Goal: Information Seeking & Learning: Learn about a topic

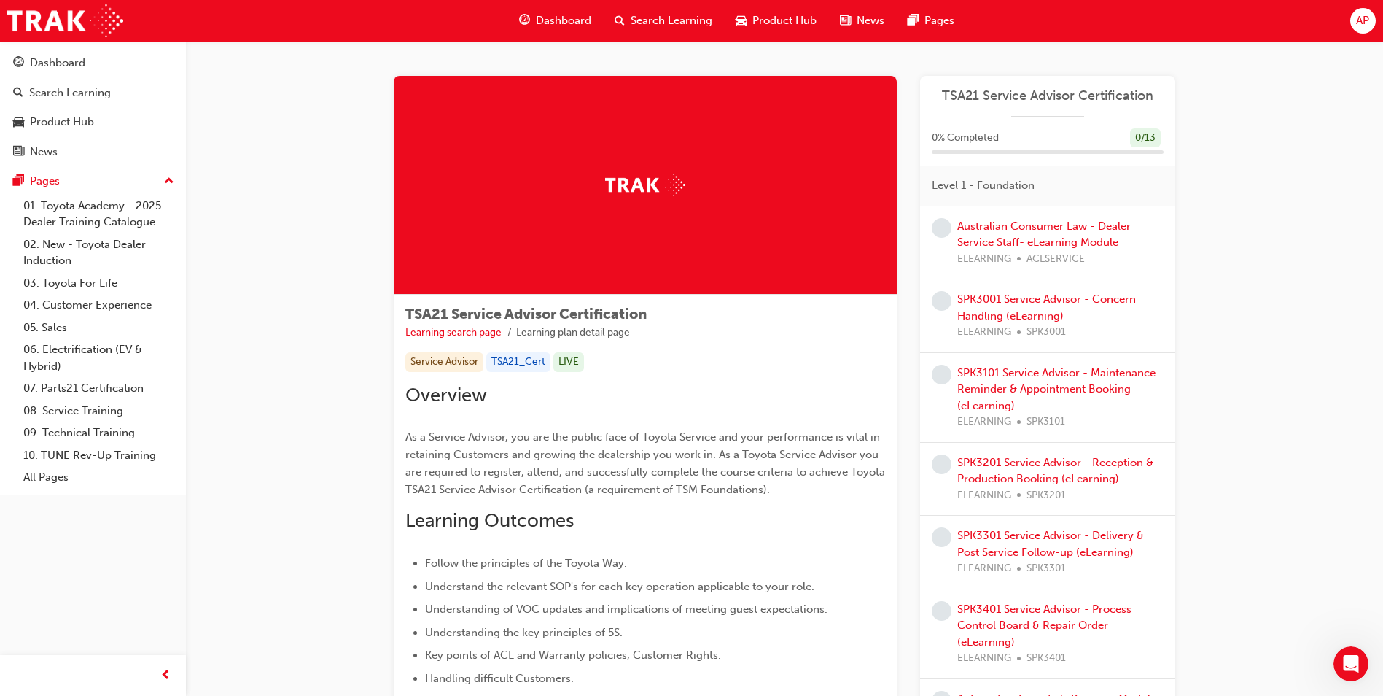
click at [981, 234] on div "Australian Consumer Law - Dealer Service Staff- eLearning Module ELEARNING ACLS…" at bounding box center [1060, 243] width 206 height 50
click at [984, 231] on link "Australian Consumer Law - Dealer Service Staff- eLearning Module" at bounding box center [1044, 234] width 174 height 30
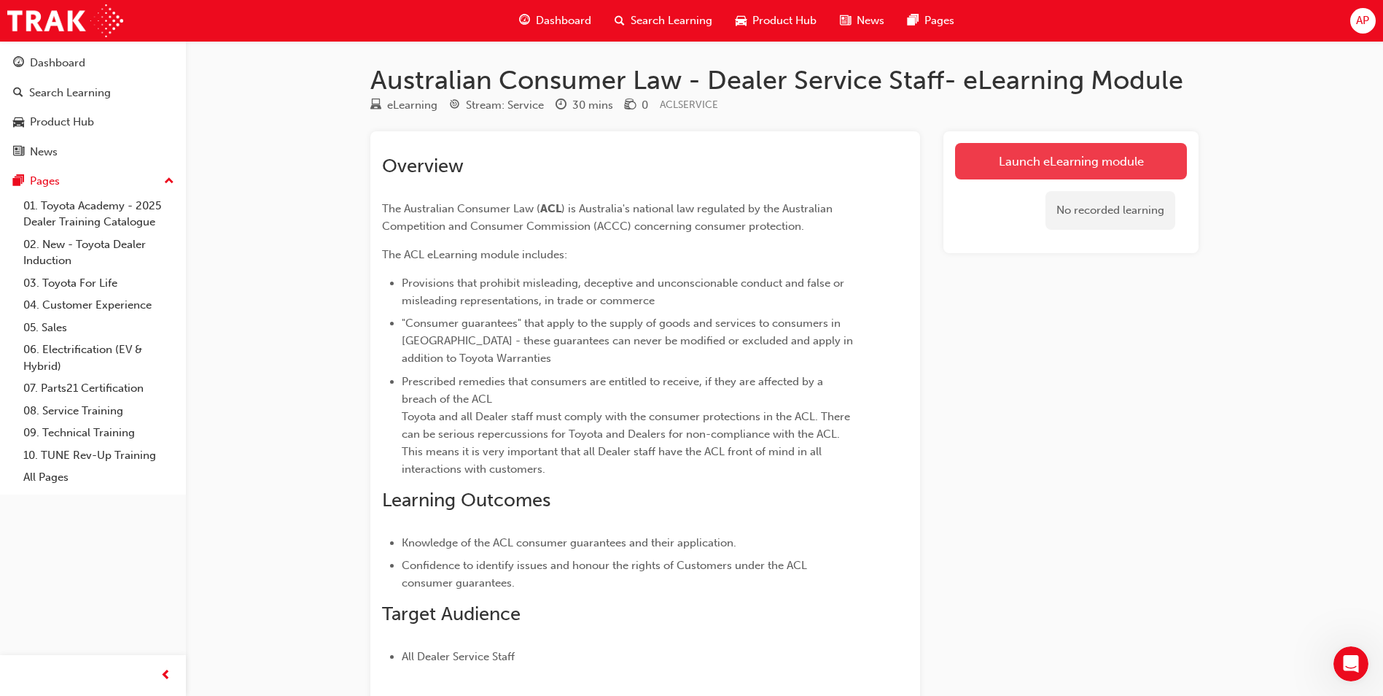
click at [1051, 149] on link "Launch eLearning module" at bounding box center [1071, 161] width 232 height 36
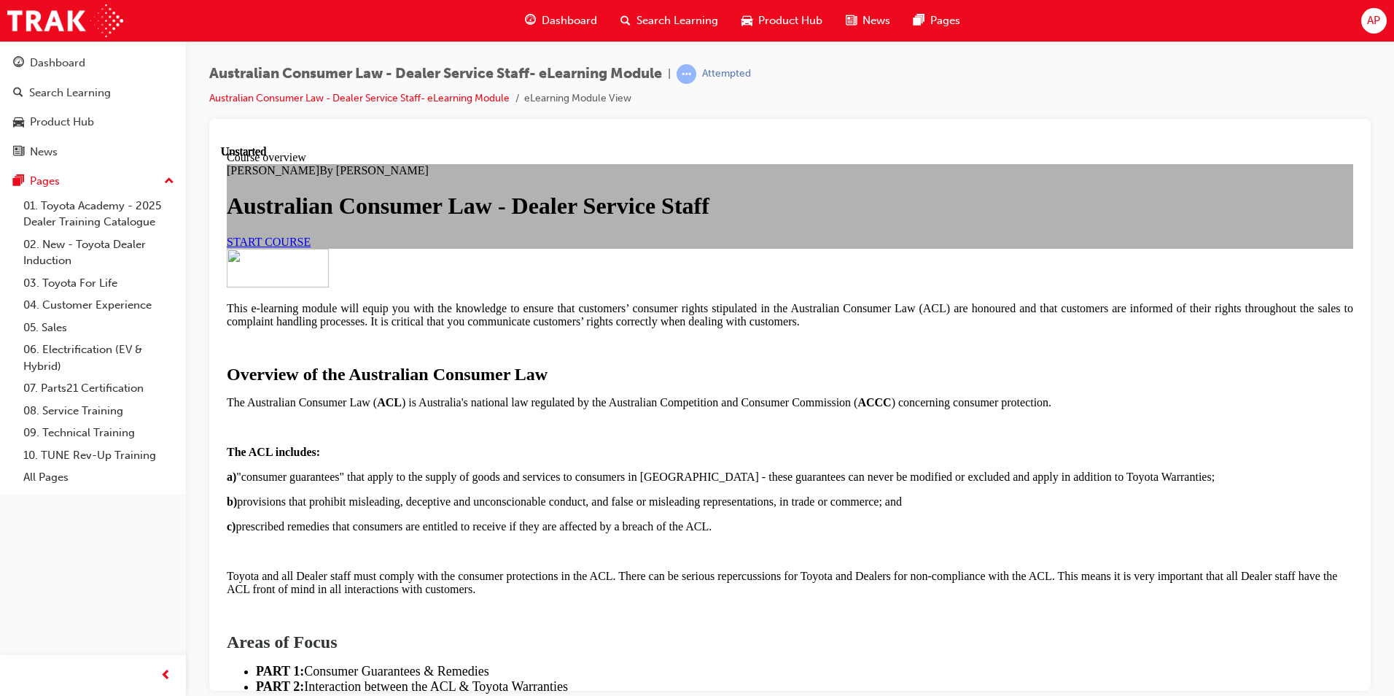
scroll to position [1013, 0]
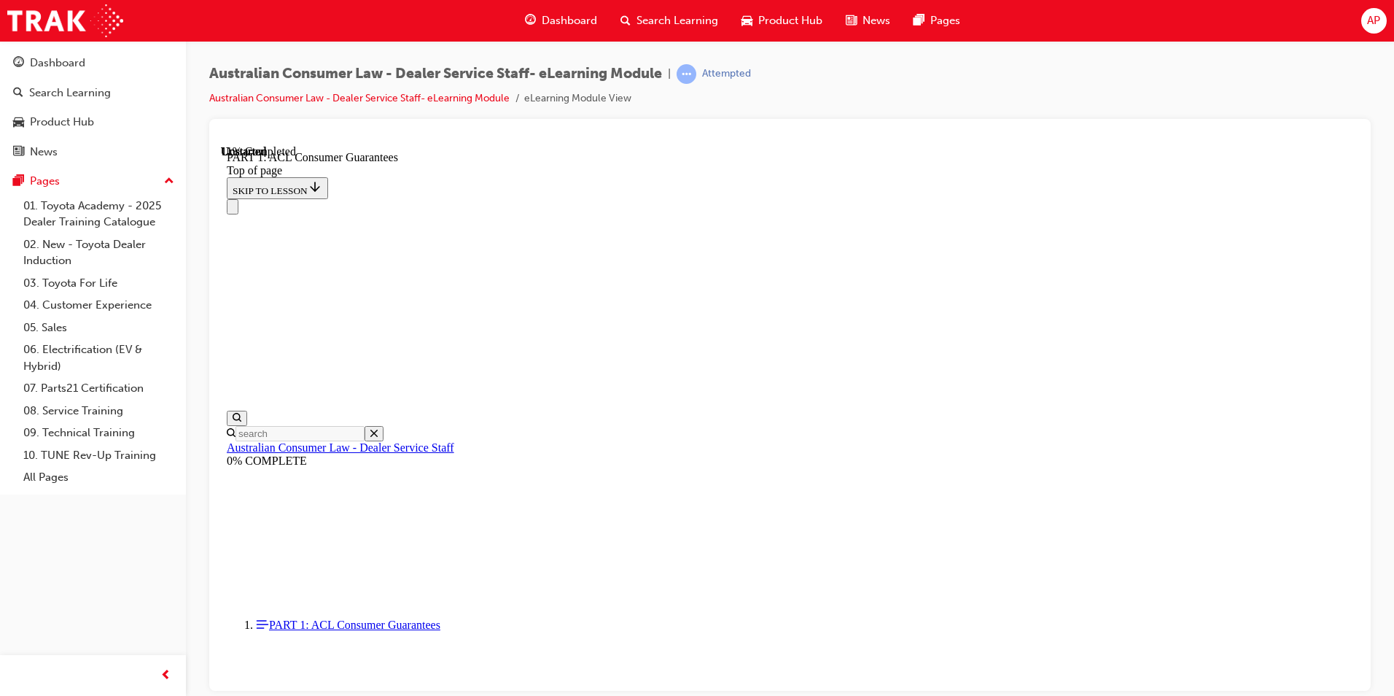
scroll to position [2394, 0]
click button "CONTINUE"
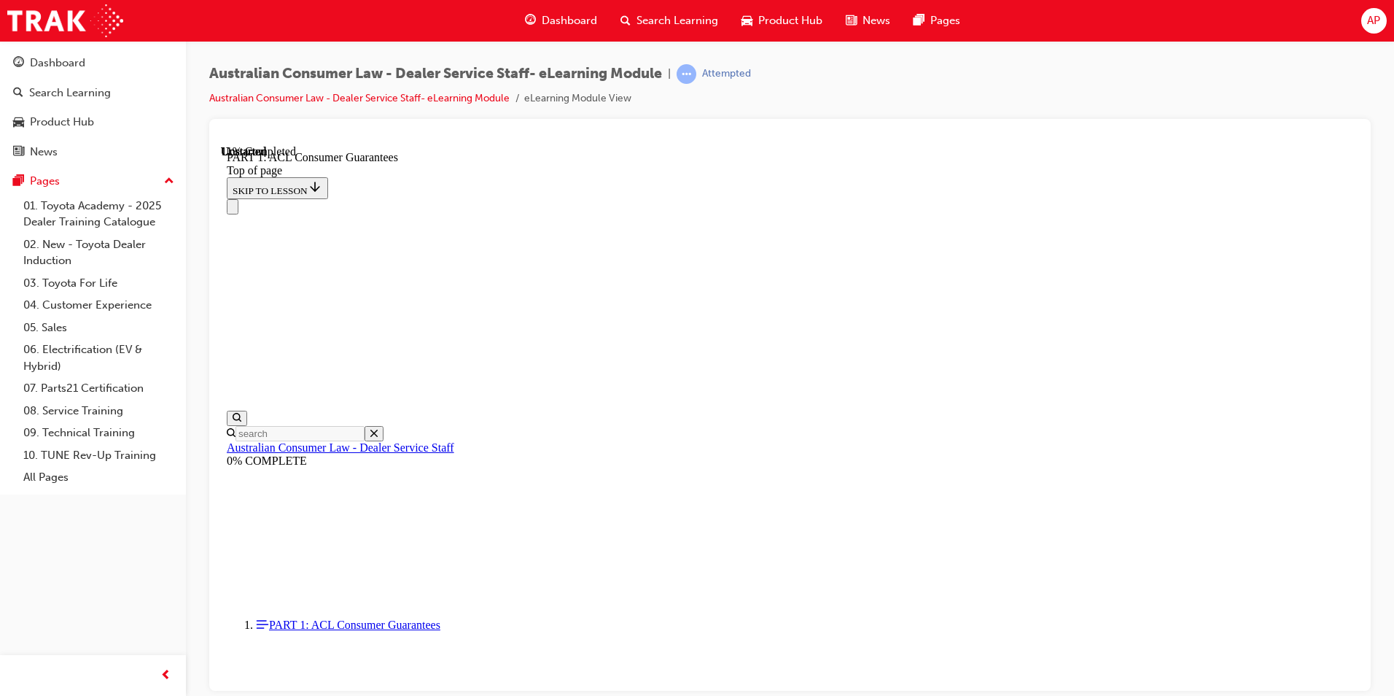
scroll to position [2282, 0]
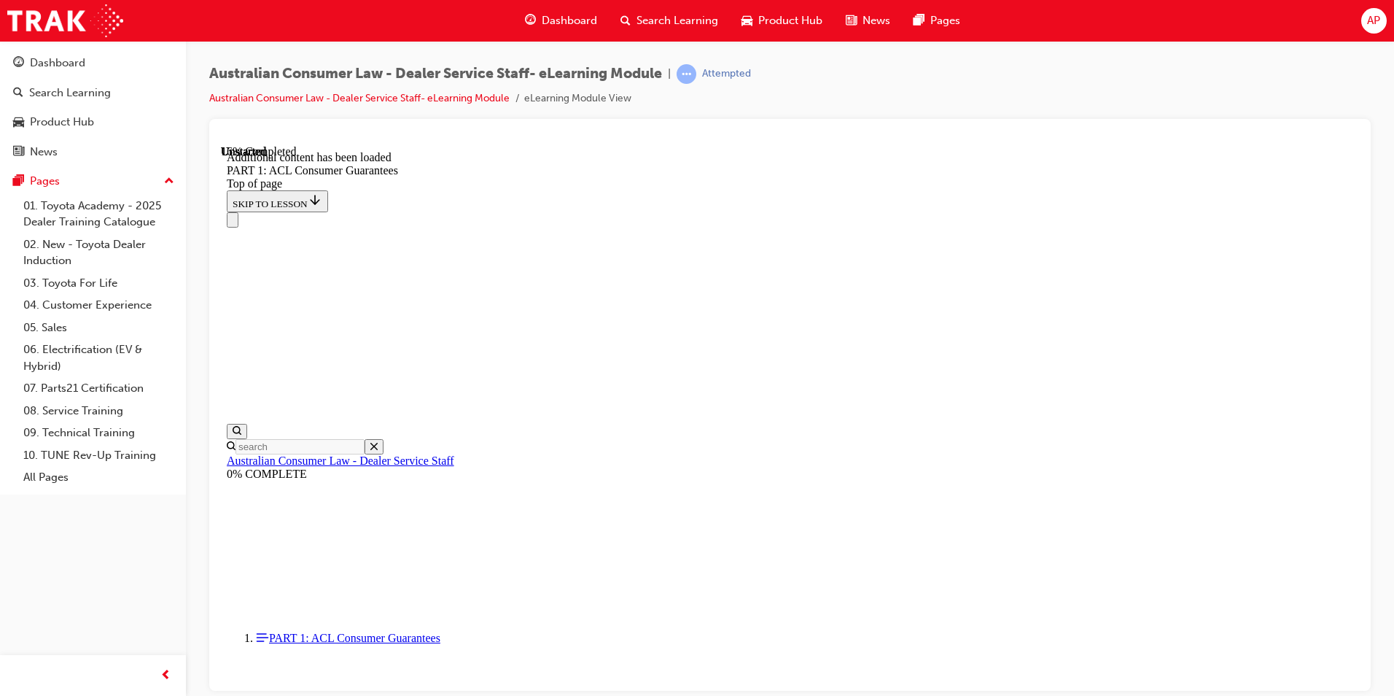
scroll to position [2785, 0]
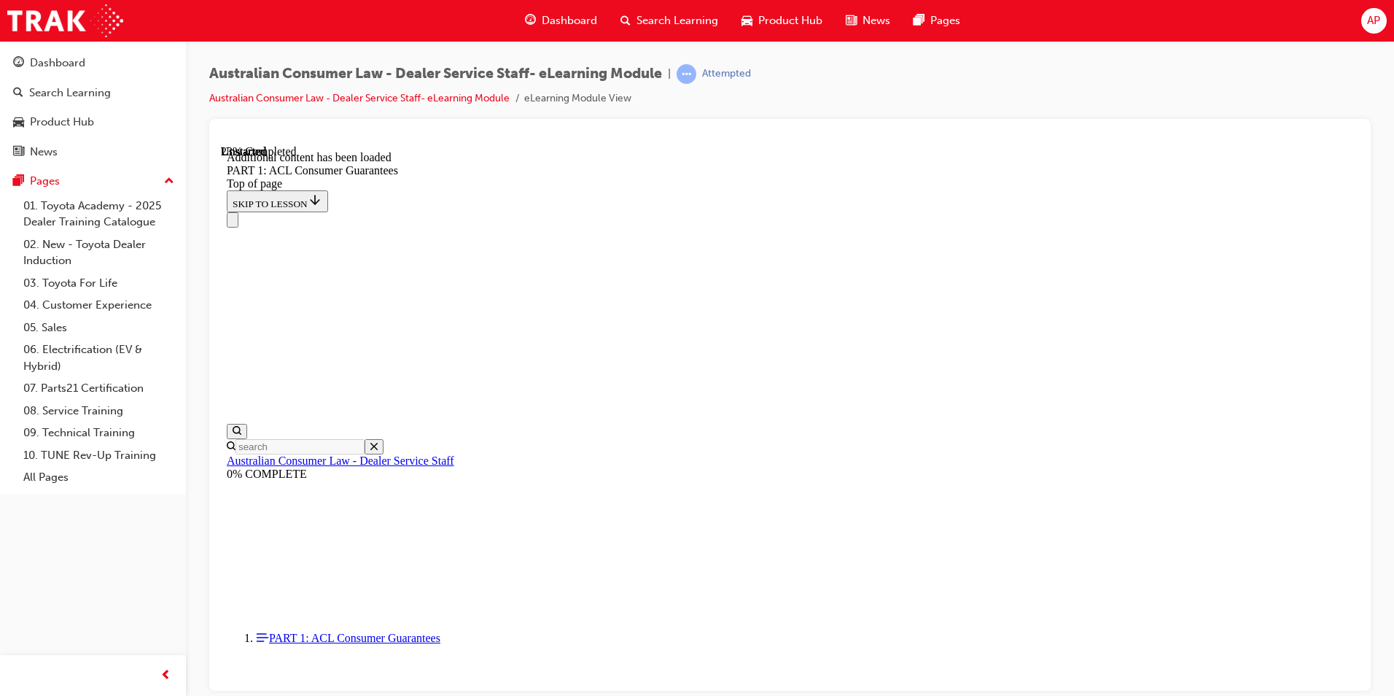
scroll to position [3682, 0]
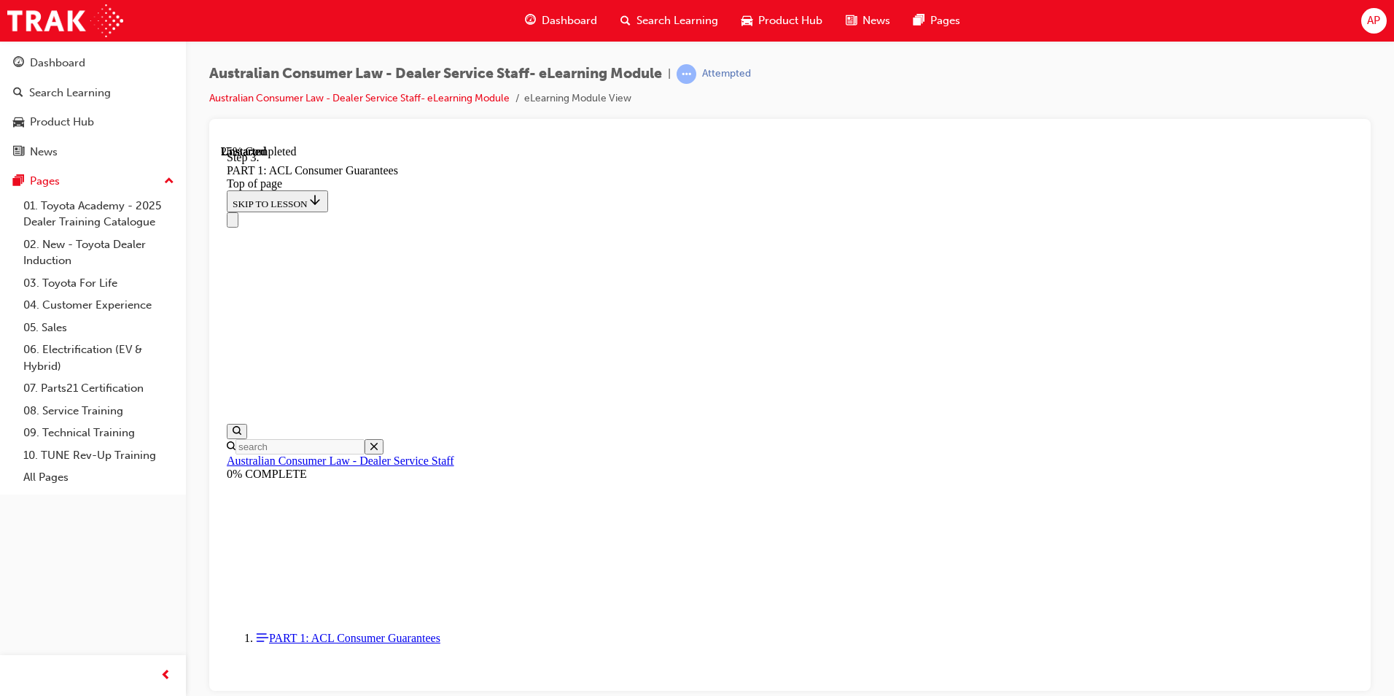
scroll to position [3791, 0]
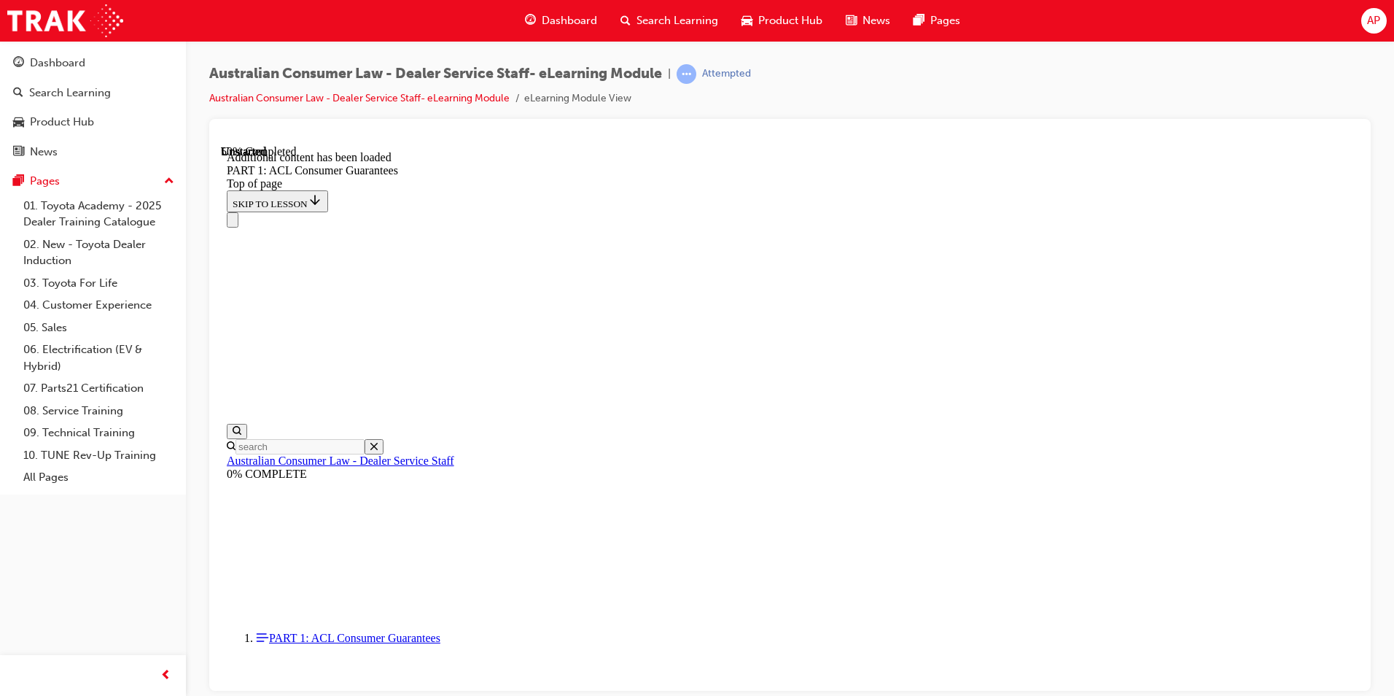
scroll to position [6255, 0]
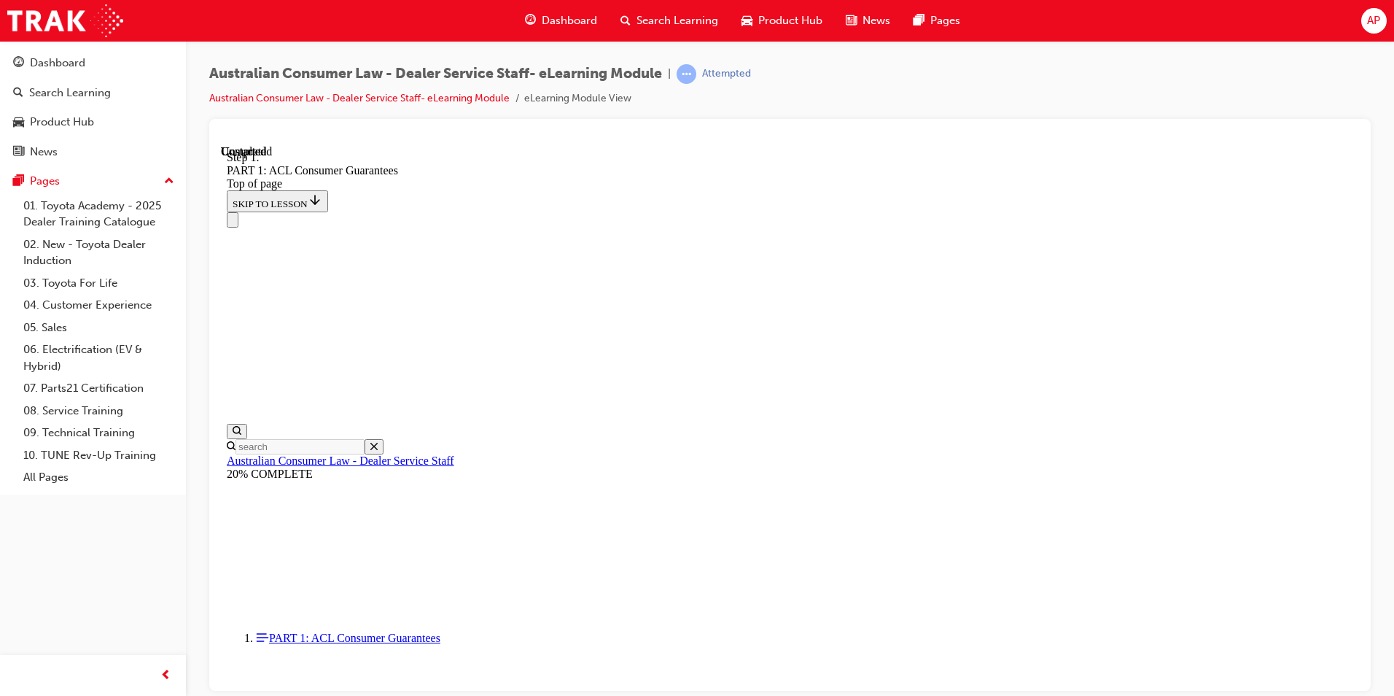
scroll to position [6530, 0]
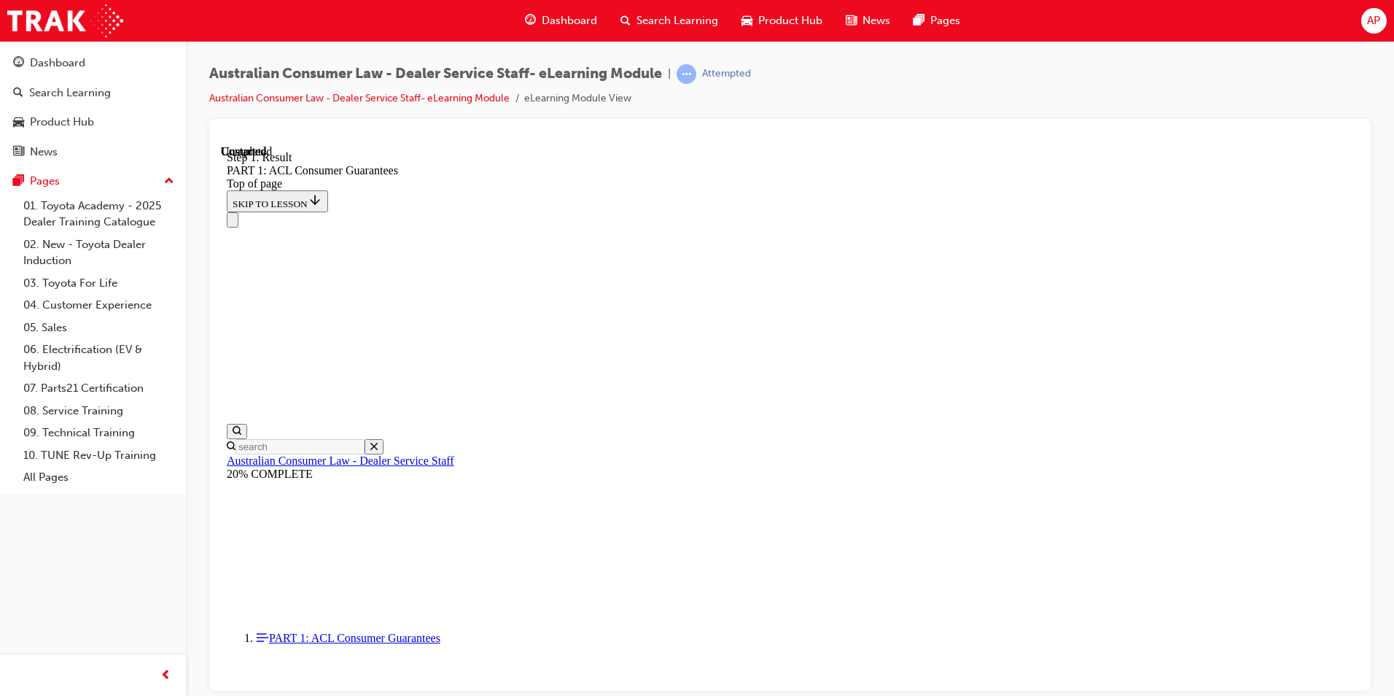
scroll to position [8257, 0]
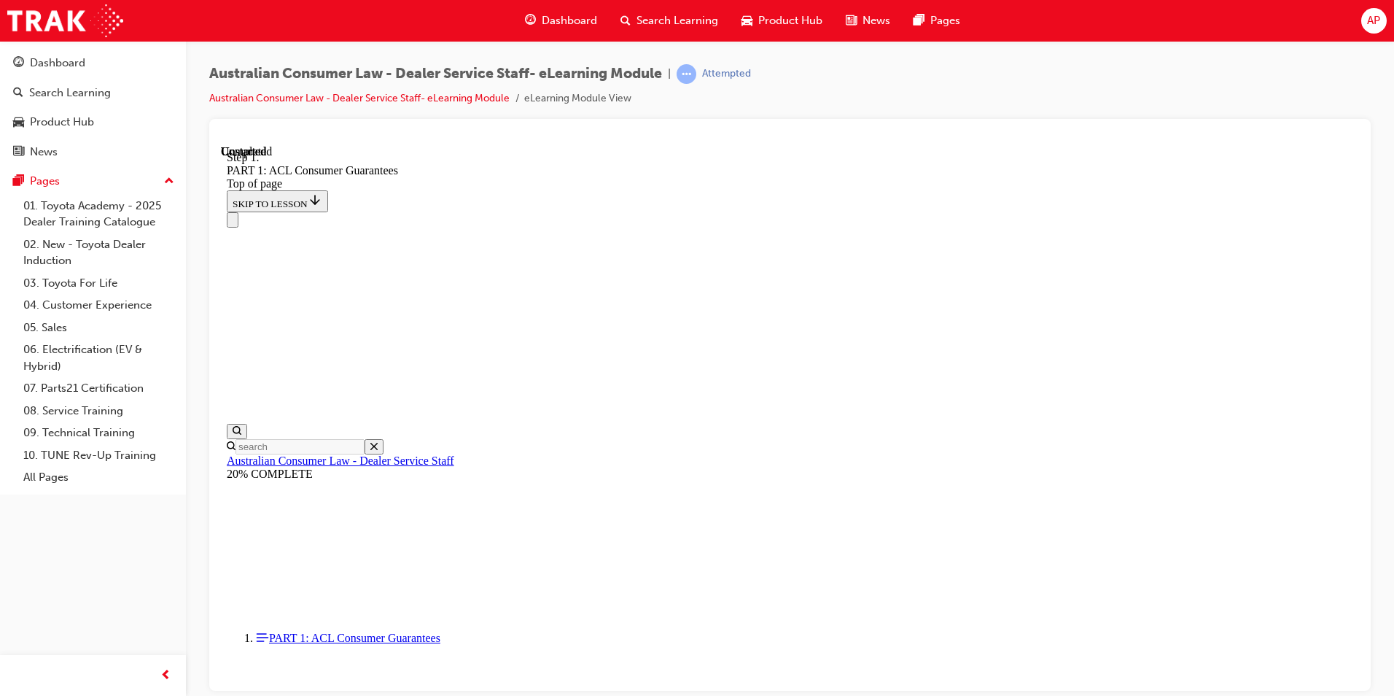
scroll to position [9885, 0]
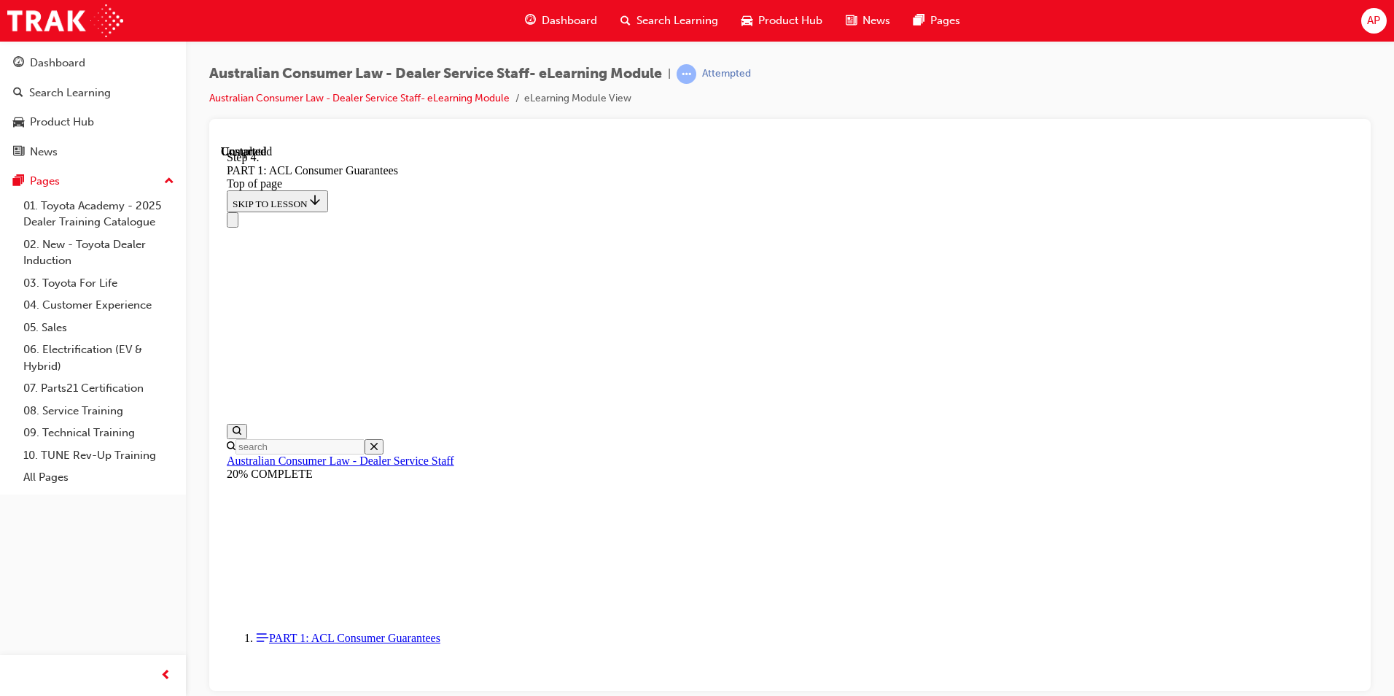
drag, startPoint x: 1219, startPoint y: 672, endPoint x: 1200, endPoint y: 655, distance: 25.3
drag, startPoint x: 1183, startPoint y: 608, endPoint x: 1106, endPoint y: 548, distance: 97.1
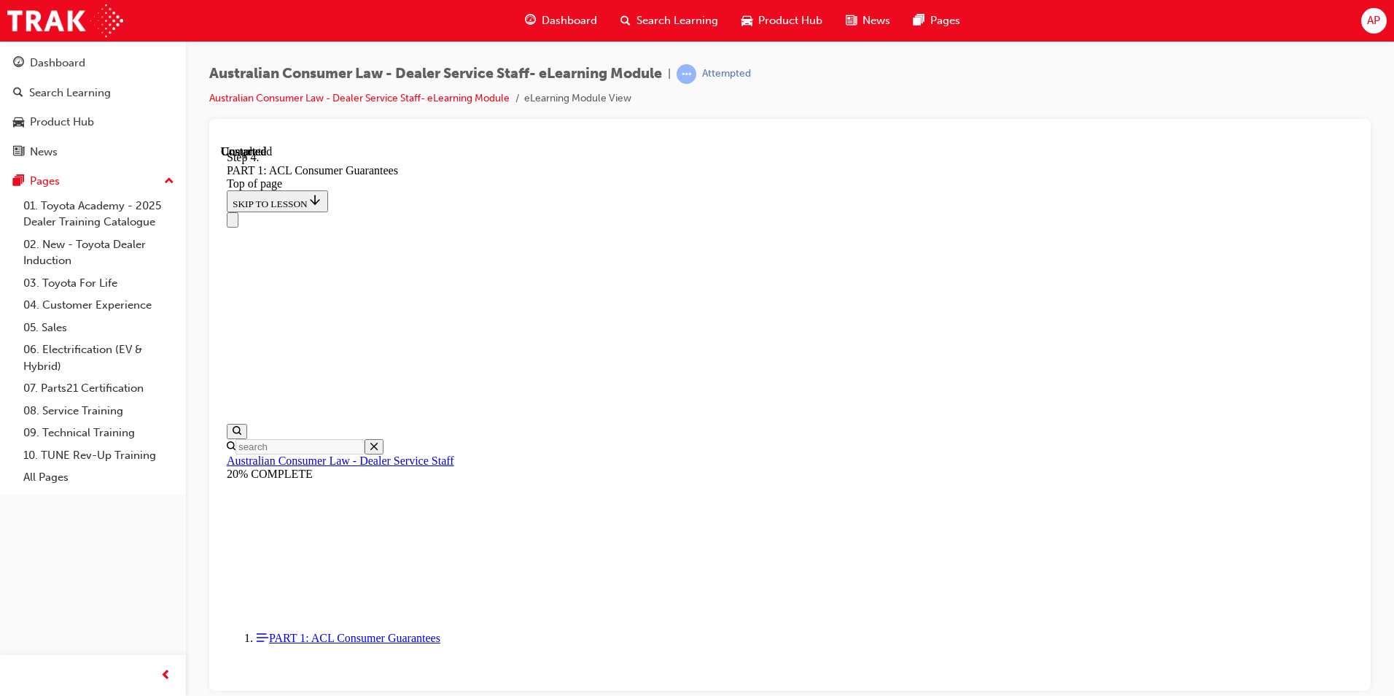
scroll to position [12848, 0]
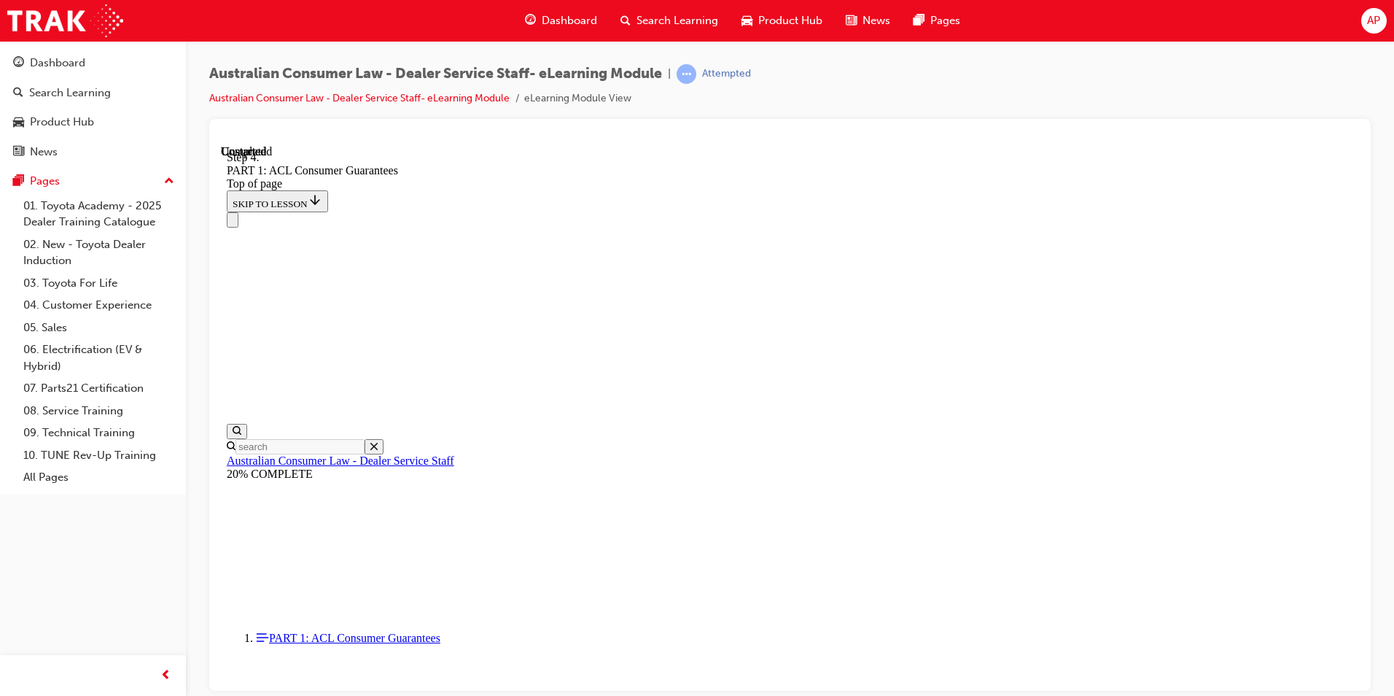
scroll to position [14239, 0]
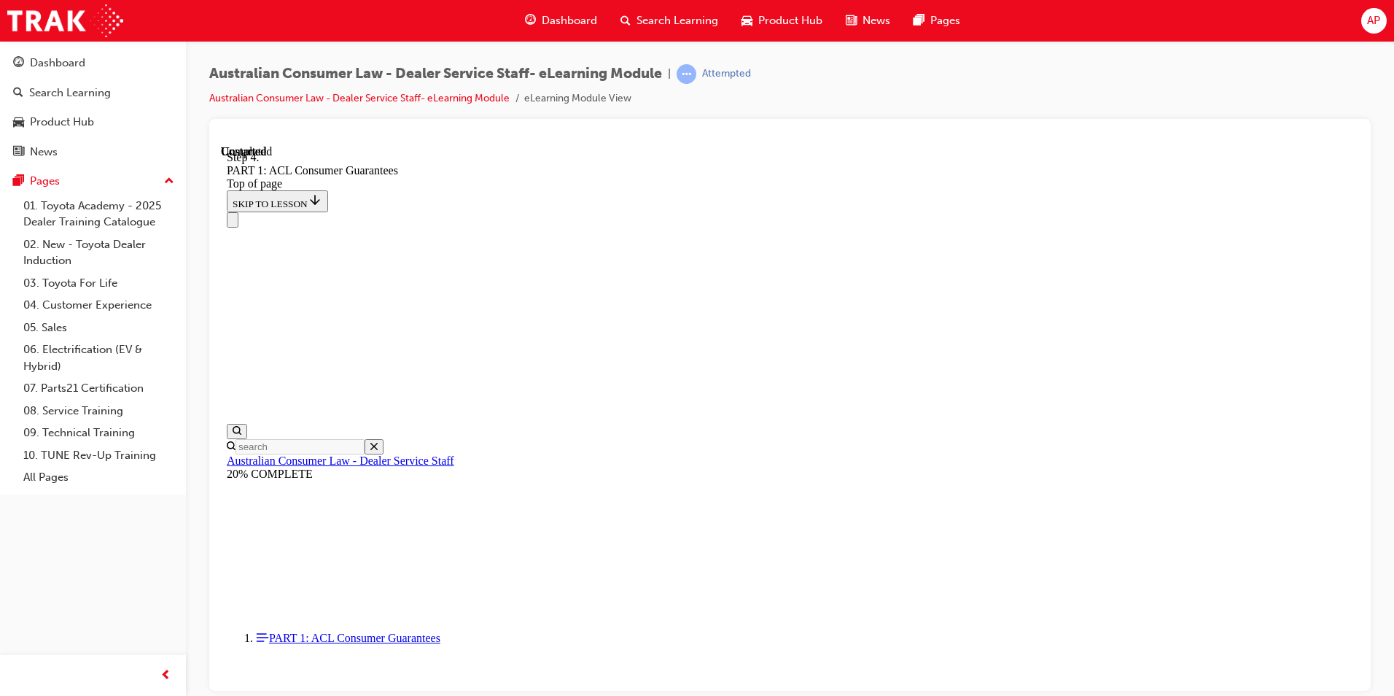
scroll to position [15479, 0]
drag, startPoint x: 796, startPoint y: 497, endPoint x: 971, endPoint y: 580, distance: 193.7
drag, startPoint x: 786, startPoint y: 629, endPoint x: 909, endPoint y: 462, distance: 206.5
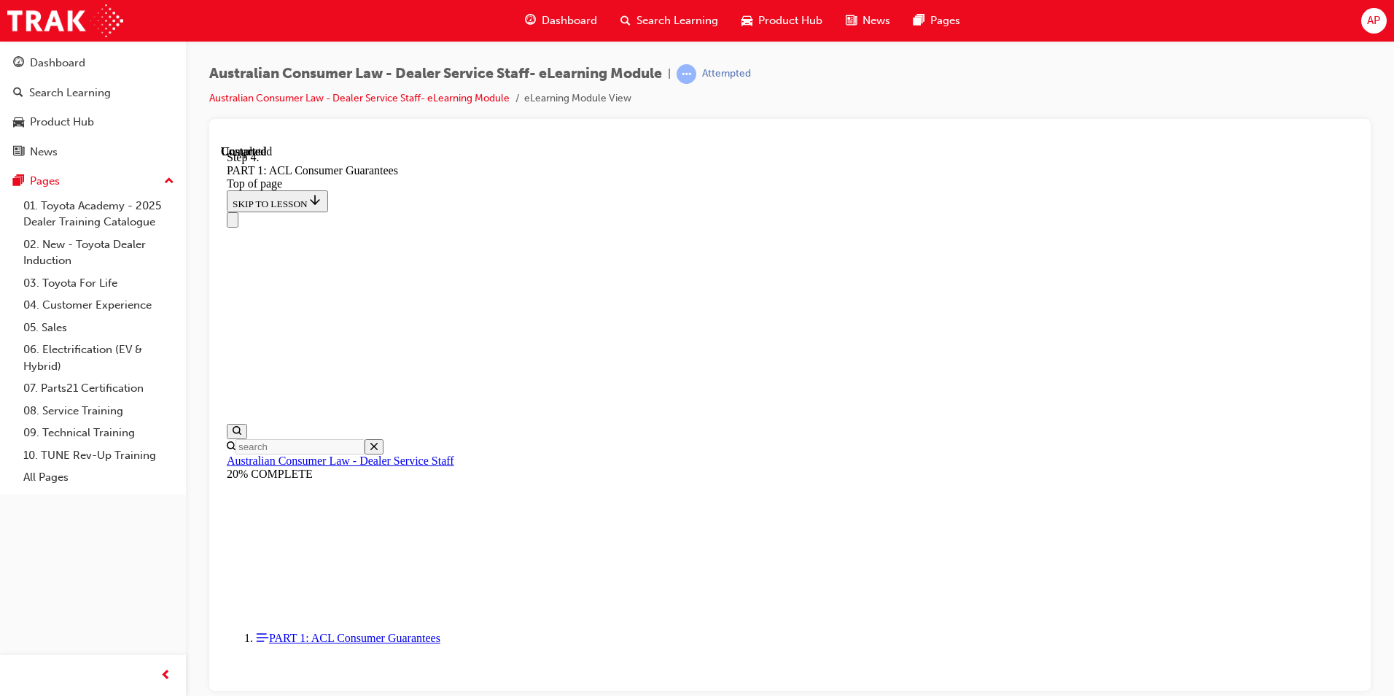
drag, startPoint x: 748, startPoint y: 468, endPoint x: 868, endPoint y: 386, distance: 145.2
drag, startPoint x: 747, startPoint y: 536, endPoint x: 875, endPoint y: 452, distance: 153.3
drag, startPoint x: 728, startPoint y: 551, endPoint x: 869, endPoint y: 545, distance: 140.9
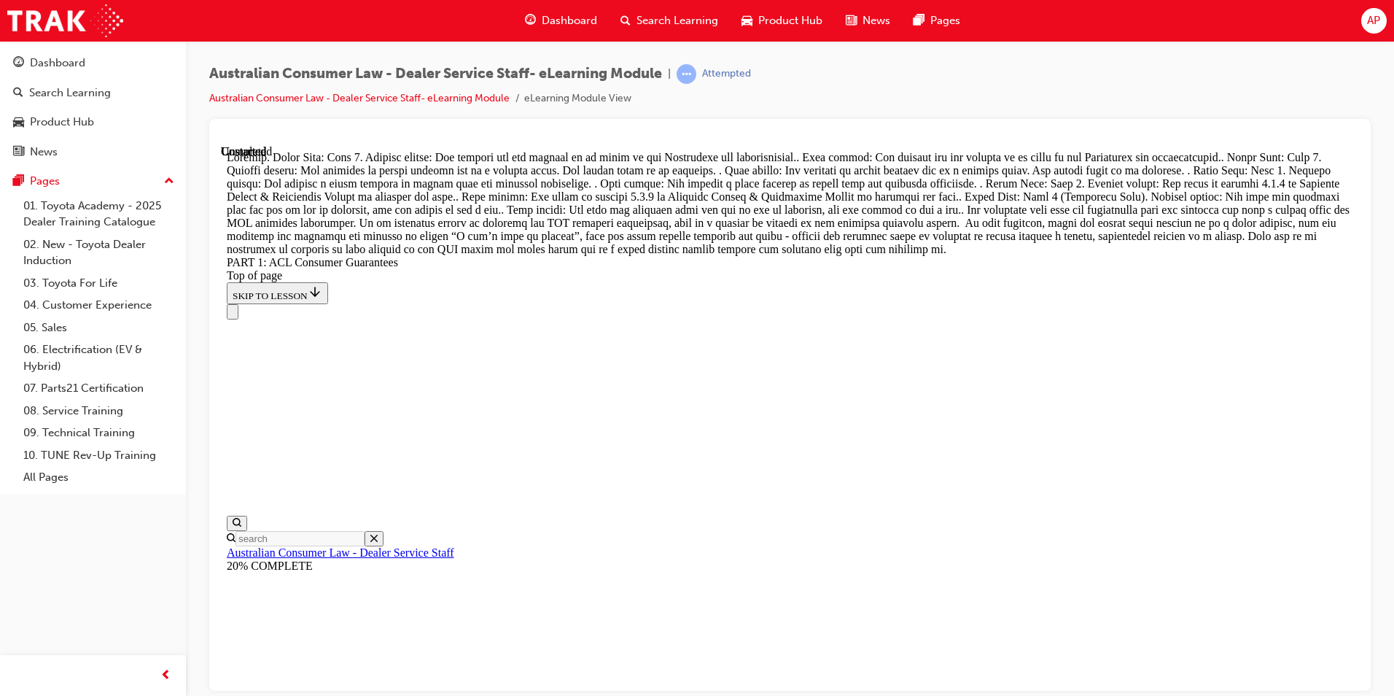
scroll to position [16751, 0]
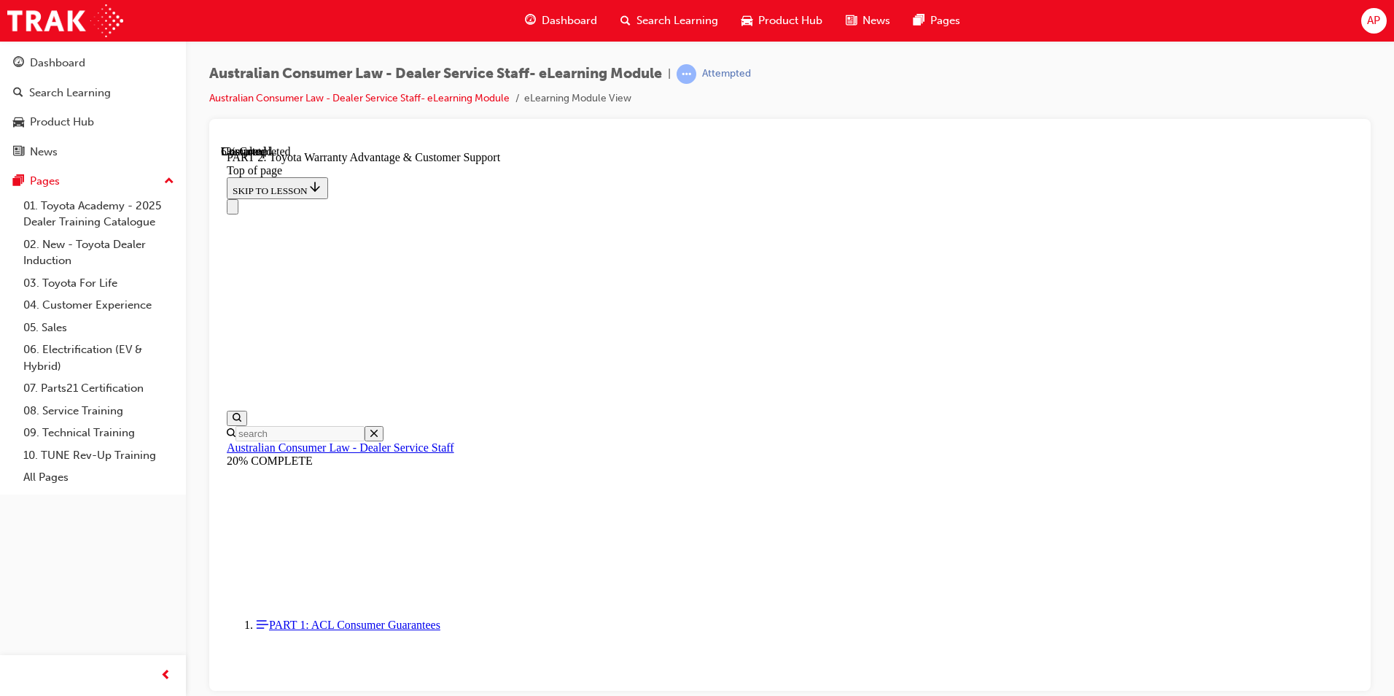
scroll to position [1066, 0]
click button "CONTINUE"
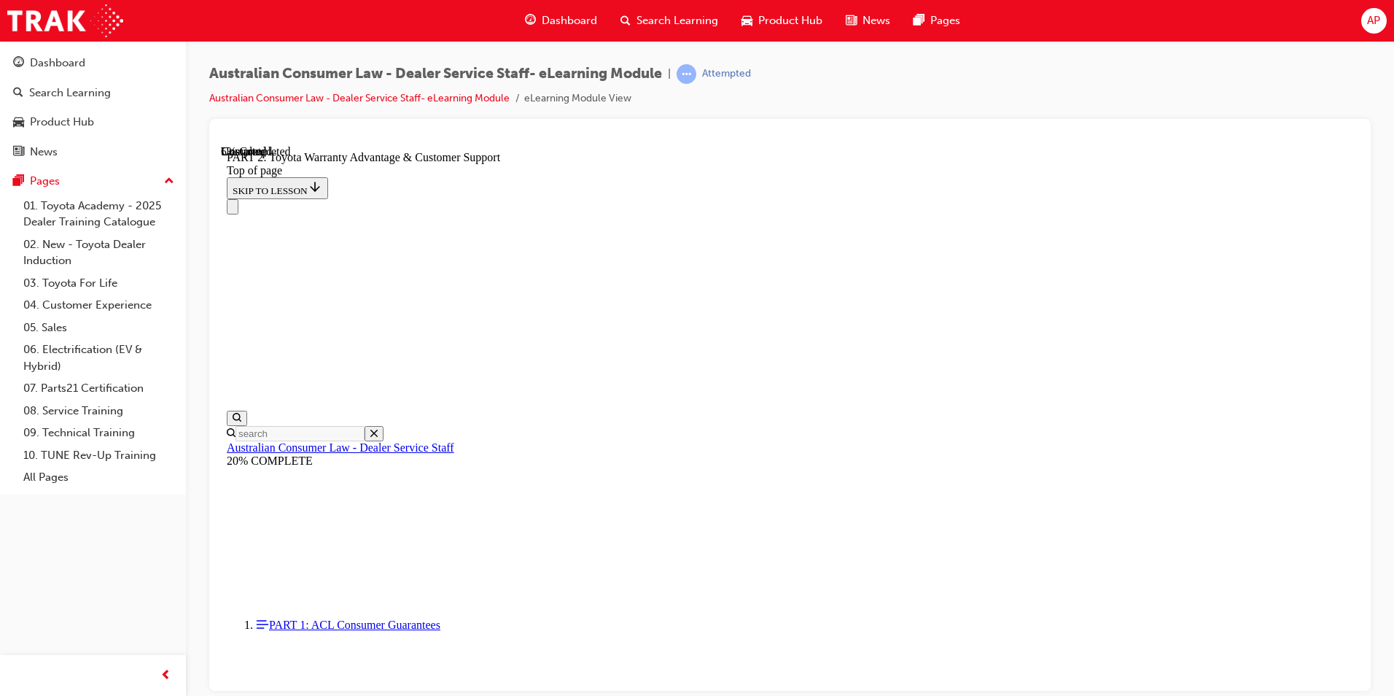
click button "CONTINUE"
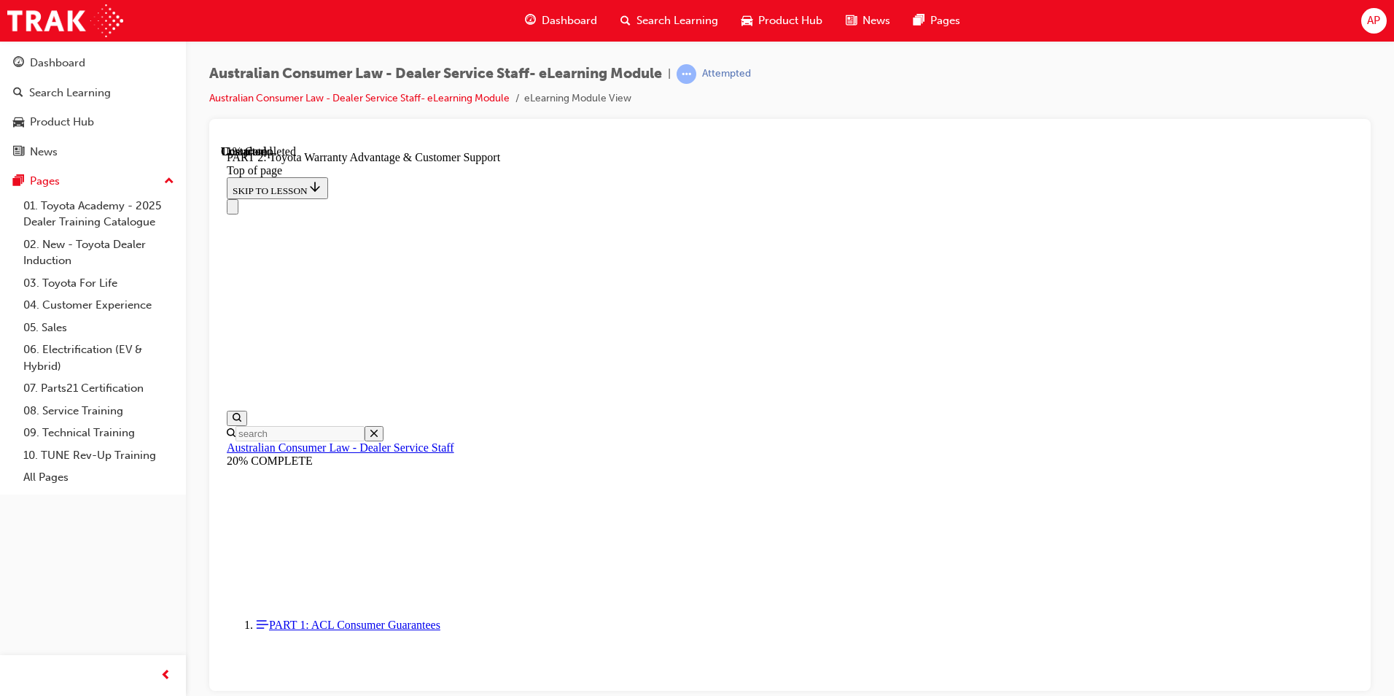
scroll to position [1072, 0]
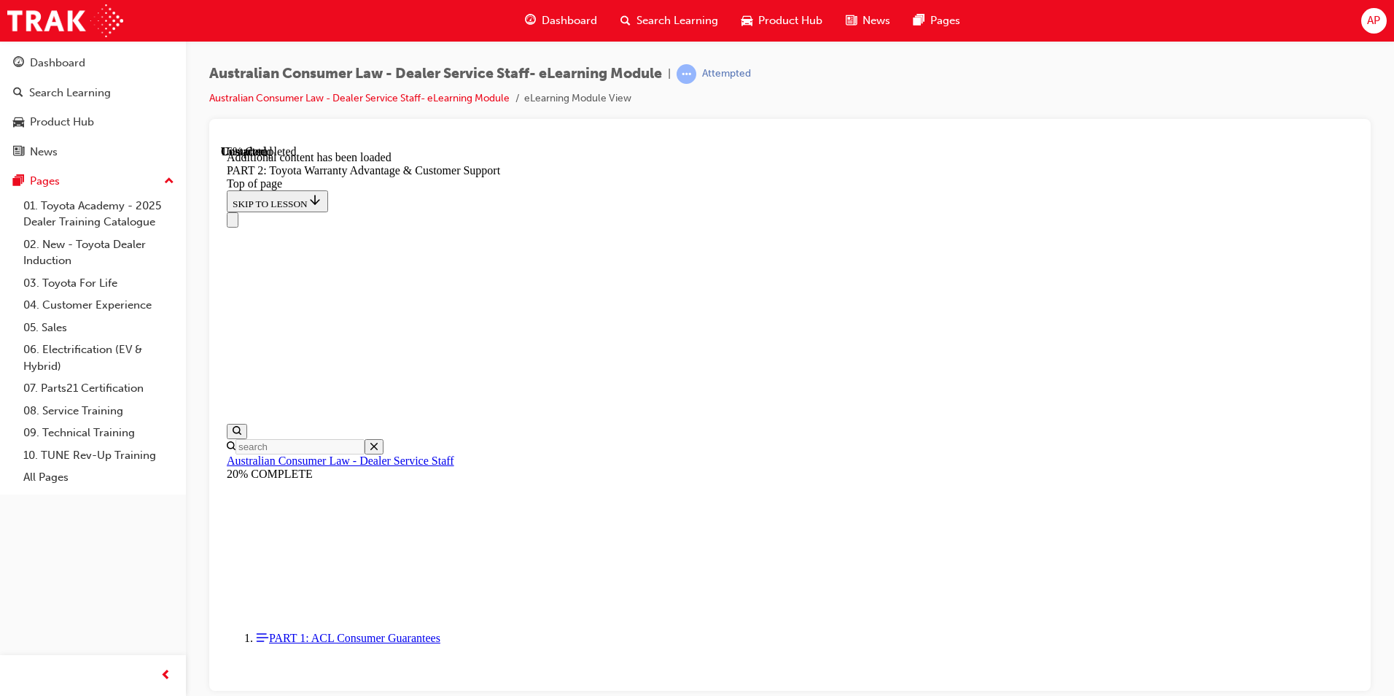
scroll to position [1466, 0]
click button "CONTINUE"
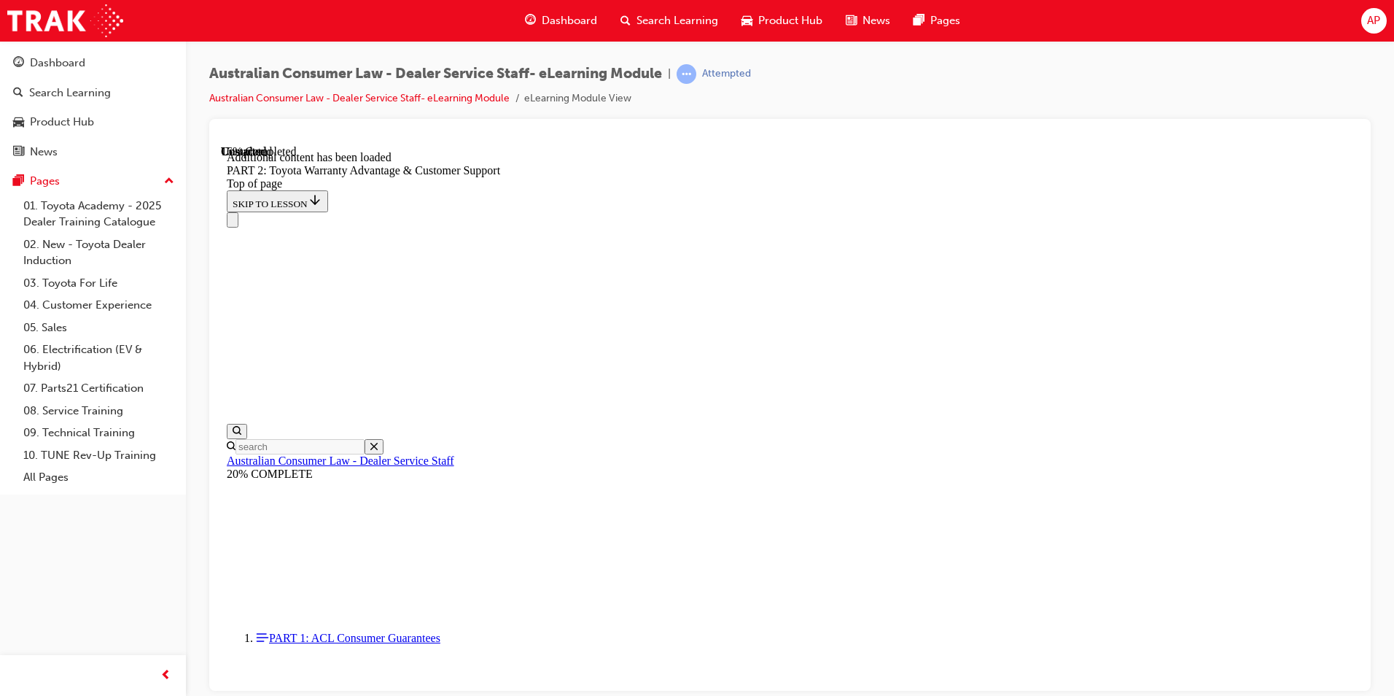
drag, startPoint x: 1042, startPoint y: 465, endPoint x: 1036, endPoint y: 471, distance: 8.2
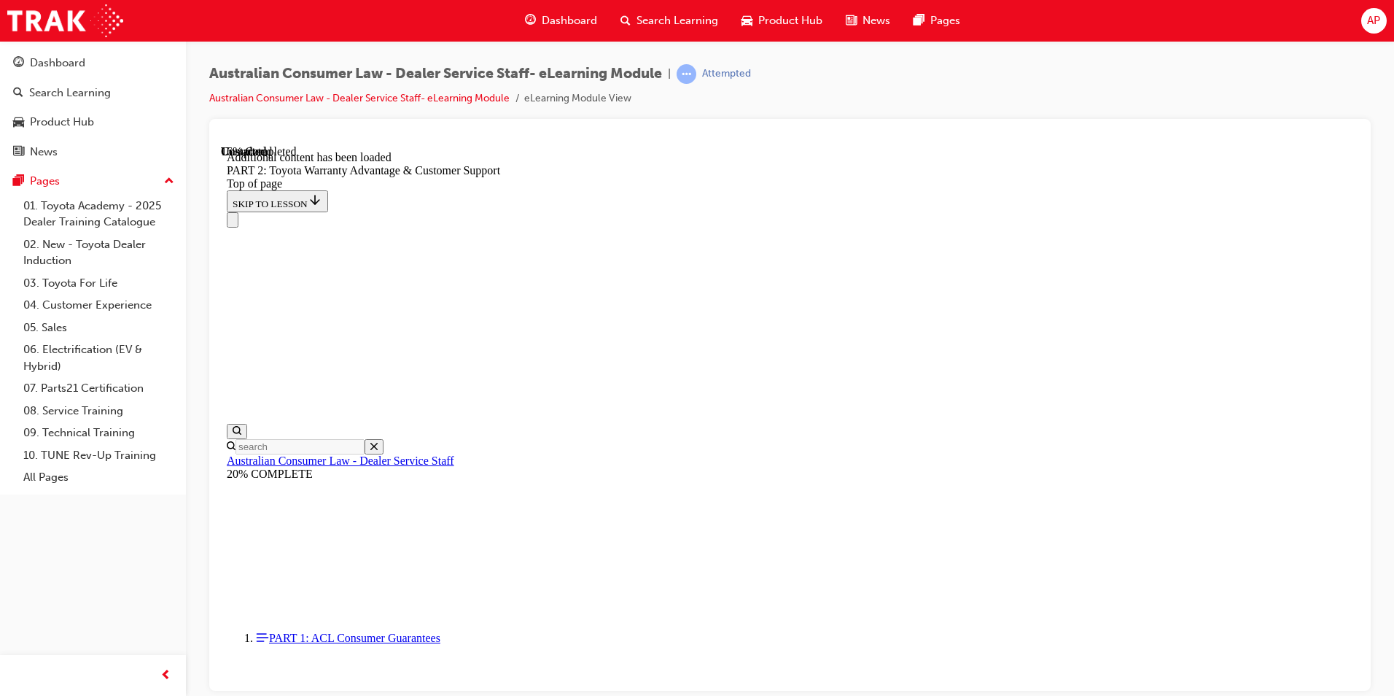
click button "CONTINUE"
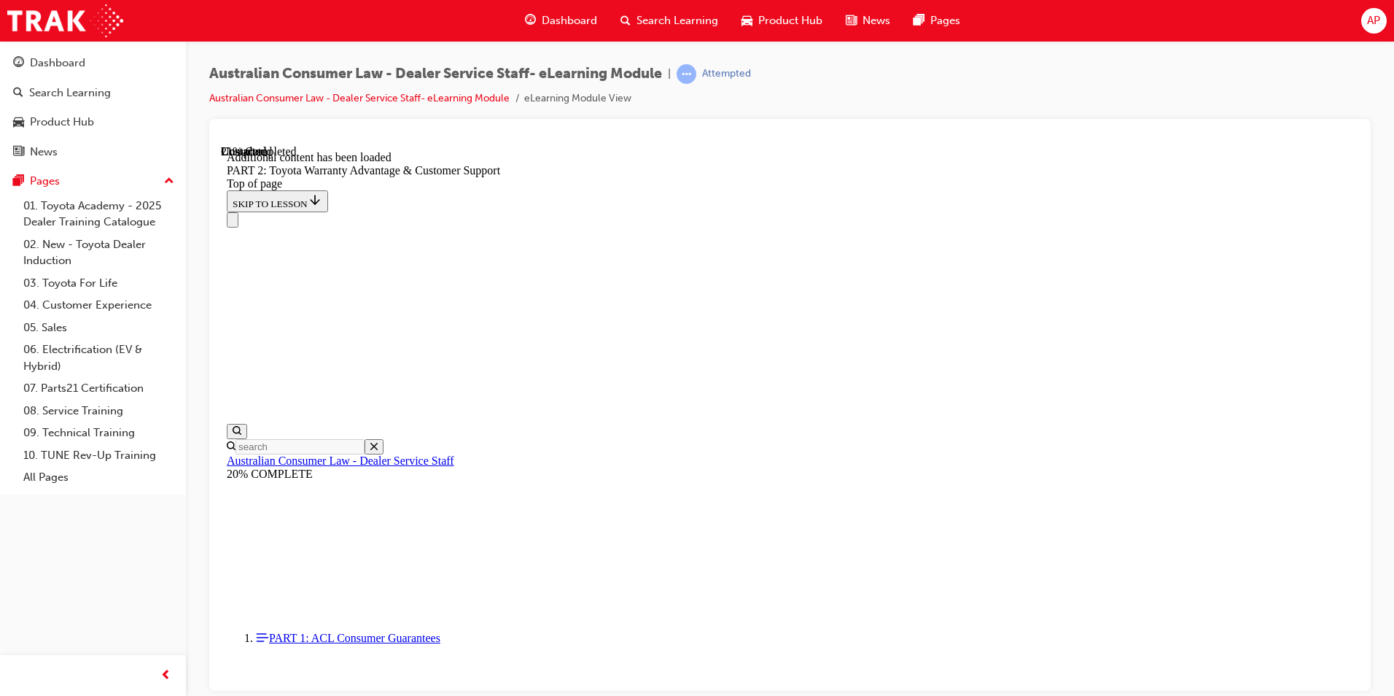
click button "CONTINUE"
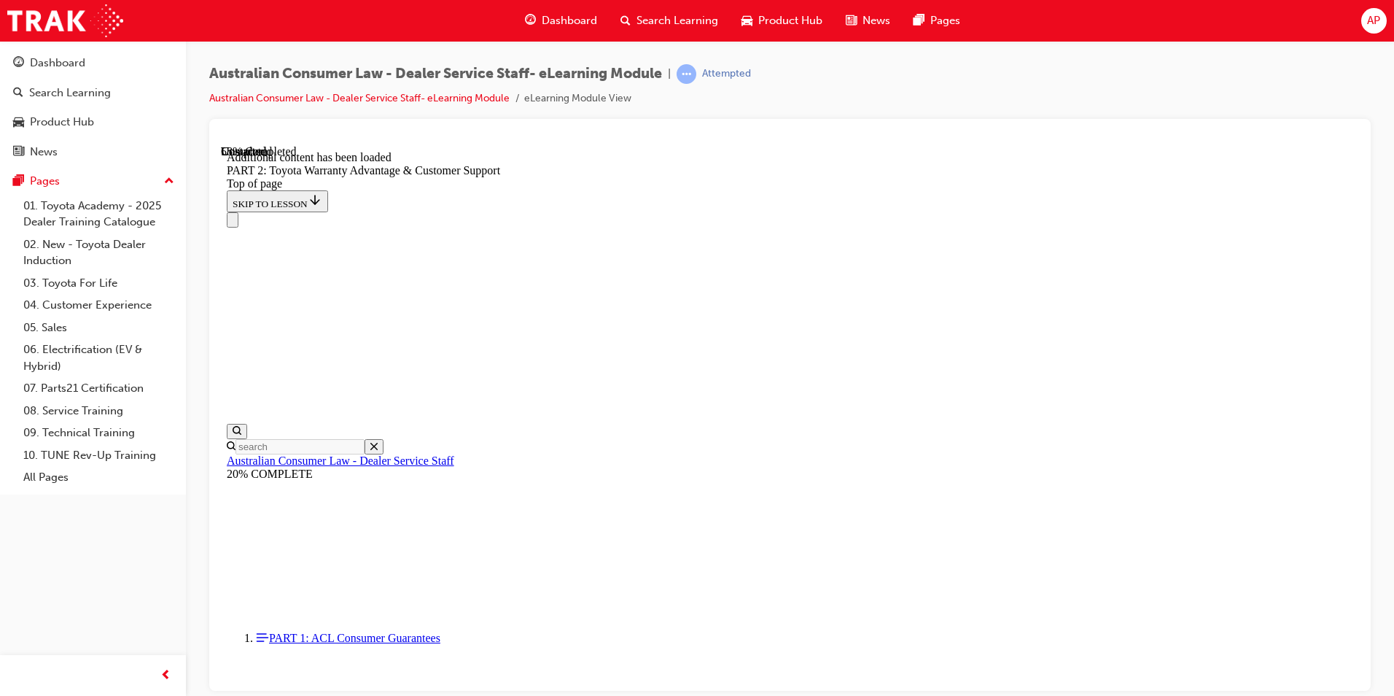
scroll to position [3206, 0]
click button "CONTINUE"
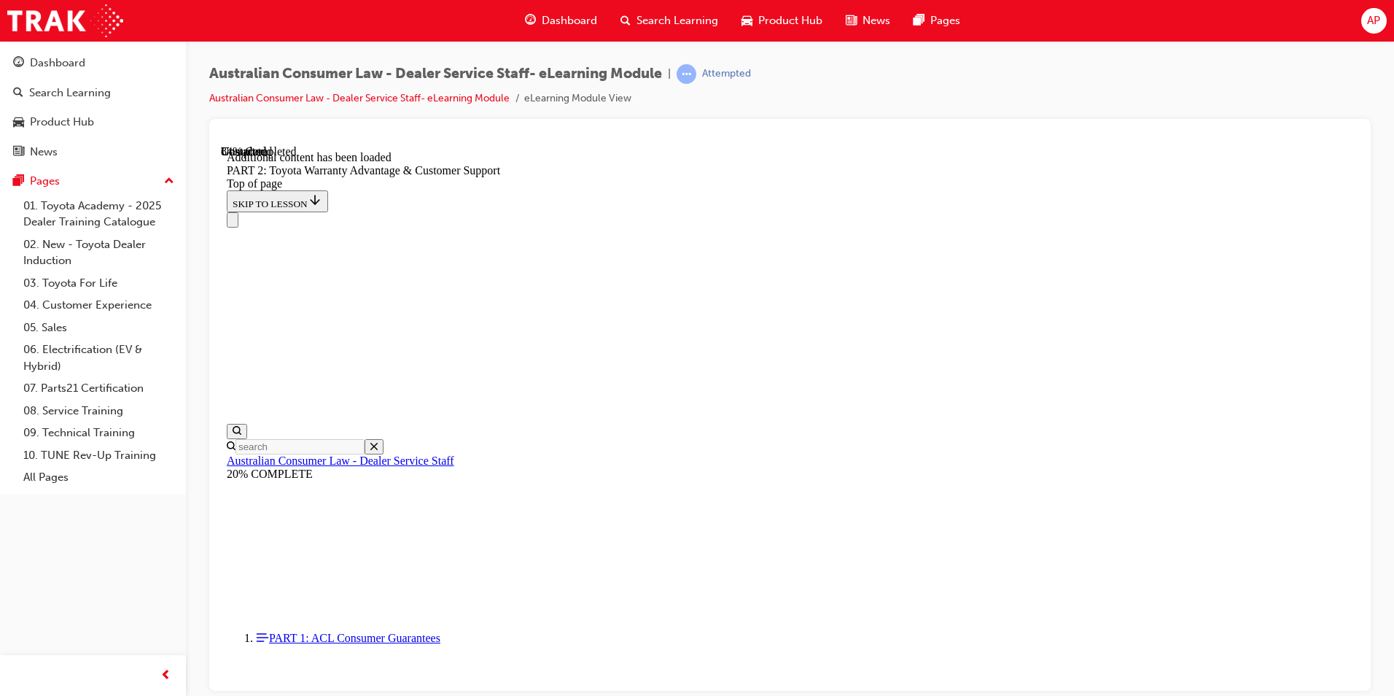
scroll to position [5292, 0]
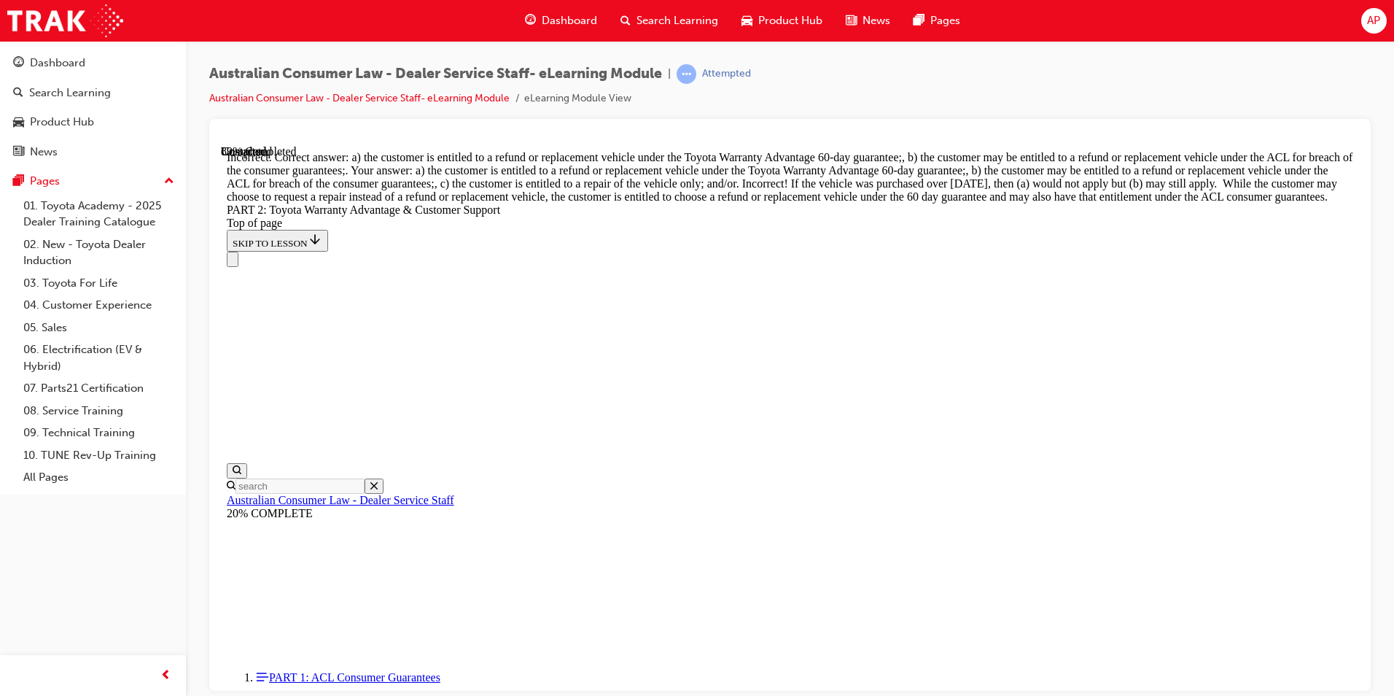
scroll to position [5584, 0]
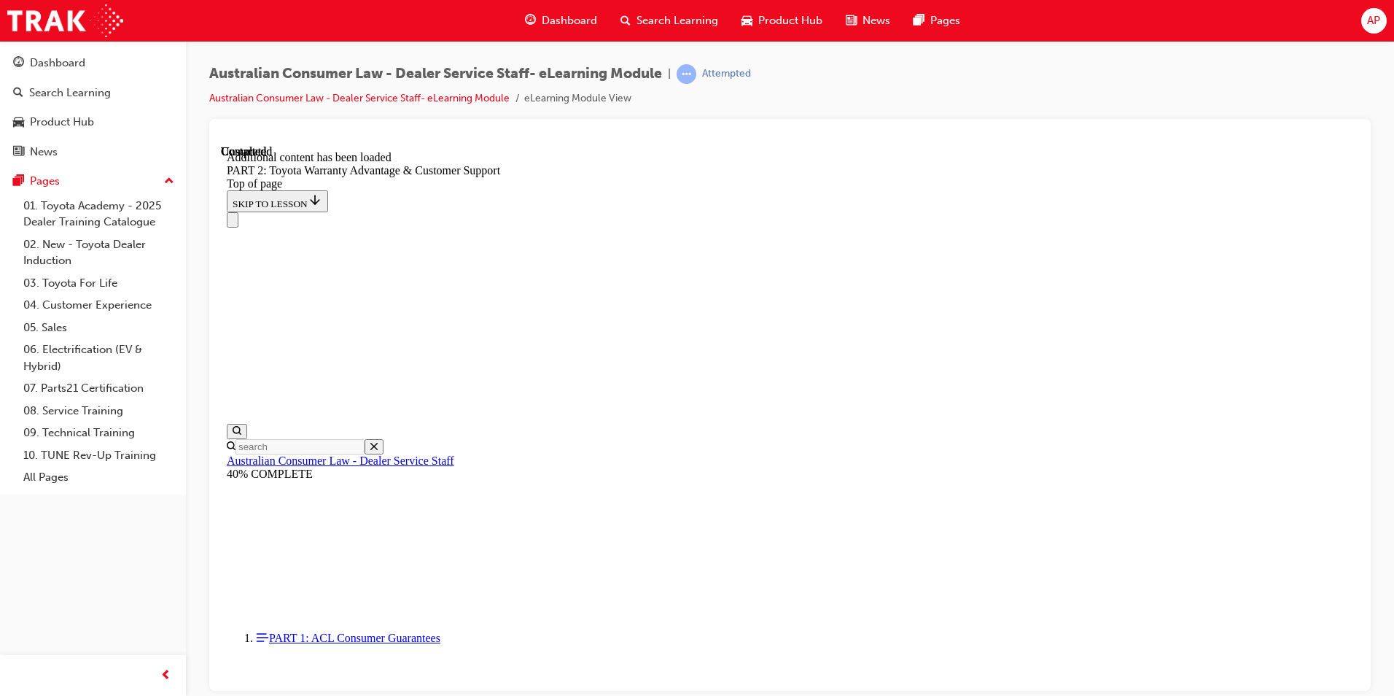
scroll to position [6048, 0]
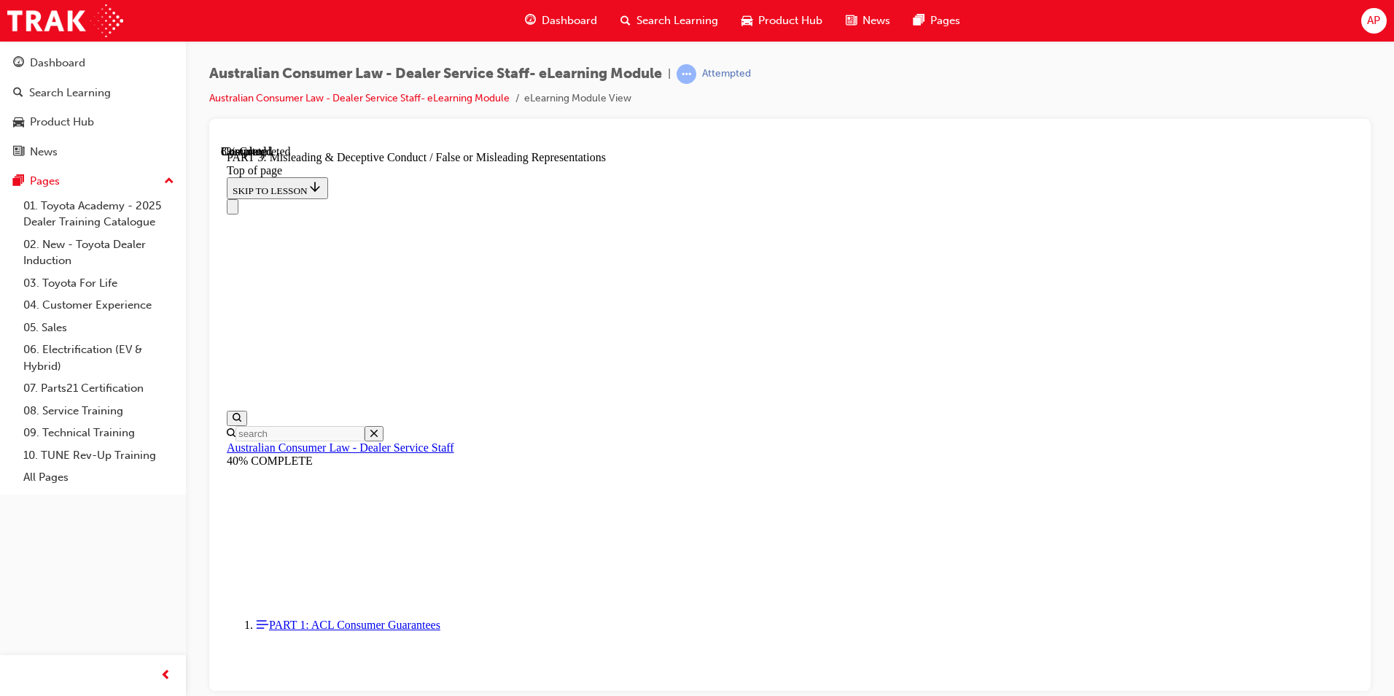
scroll to position [847, 0]
click button "CONTINUE"
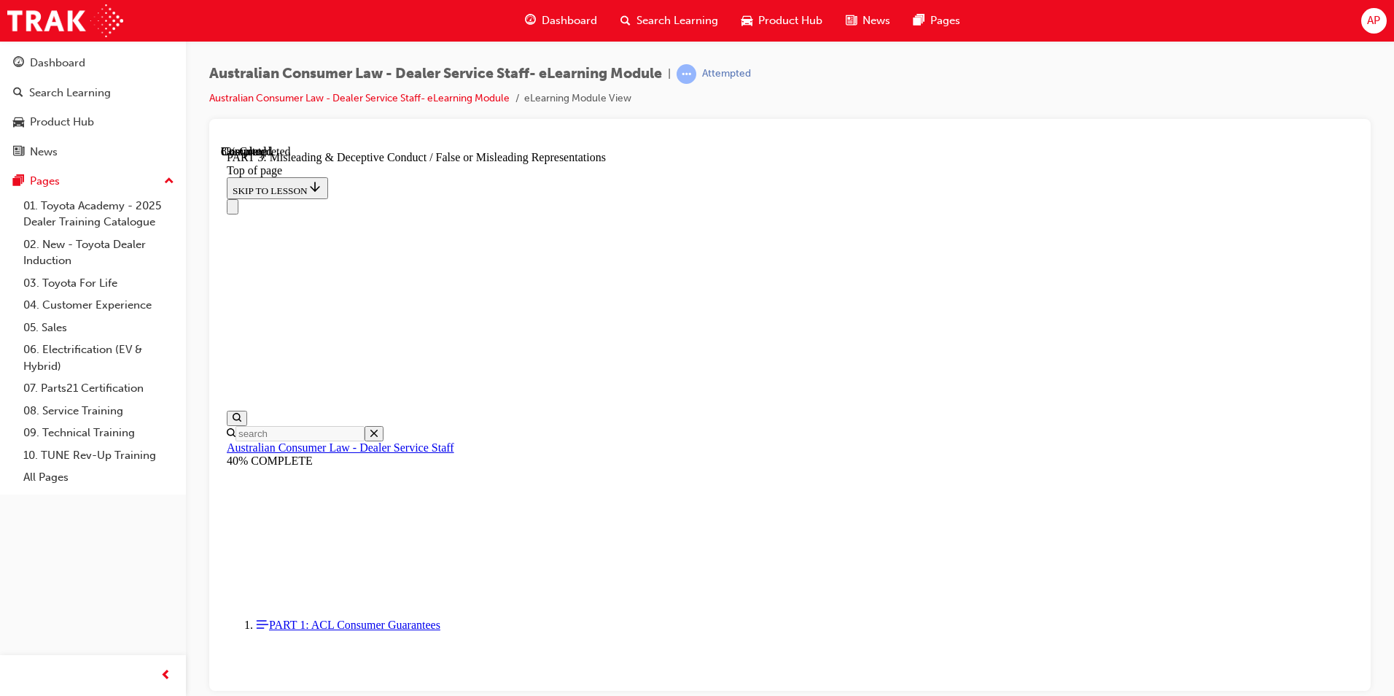
drag, startPoint x: 1286, startPoint y: 600, endPoint x: 1275, endPoint y: 600, distance: 10.9
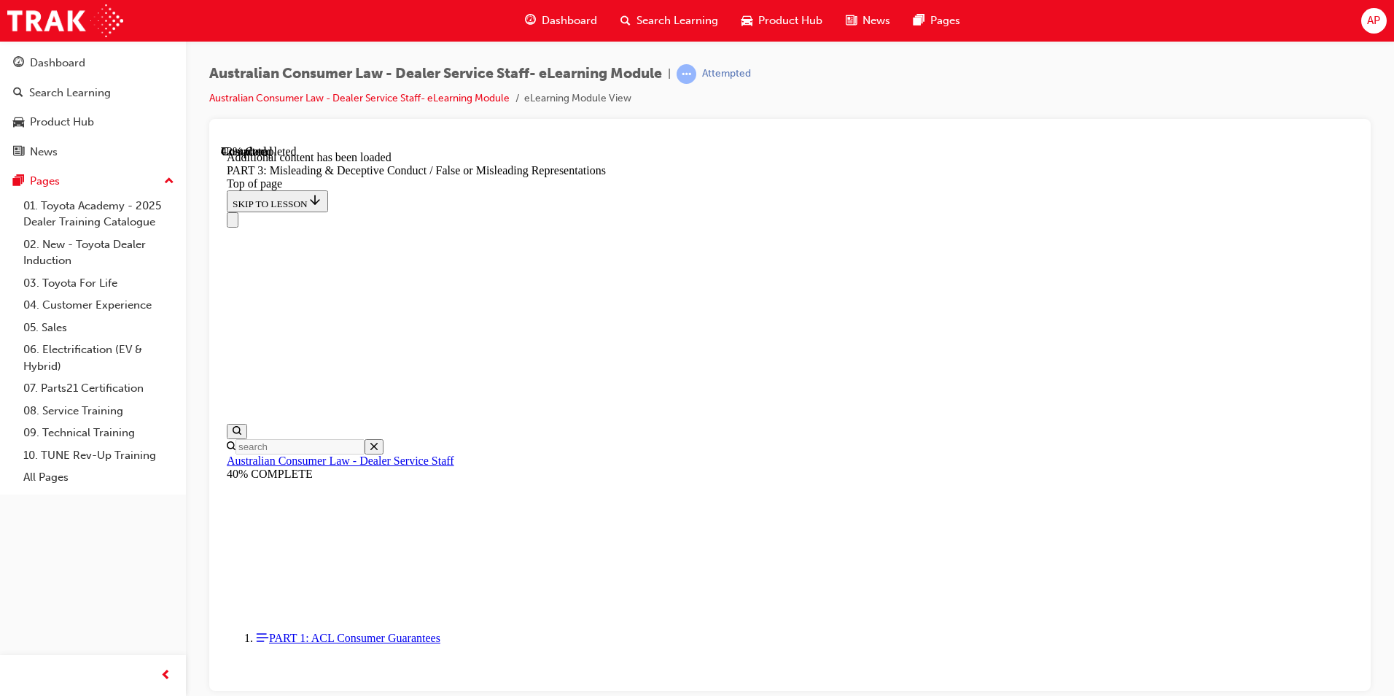
scroll to position [3324, 0]
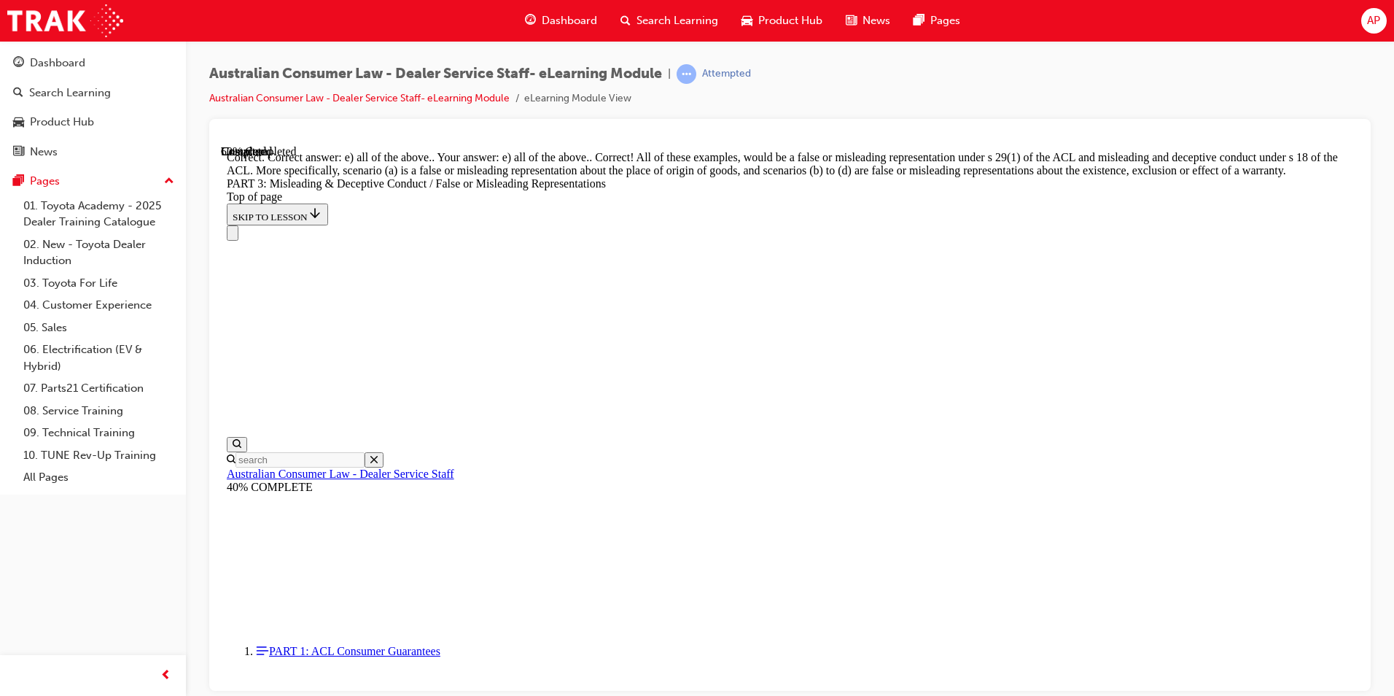
scroll to position [3833, 0]
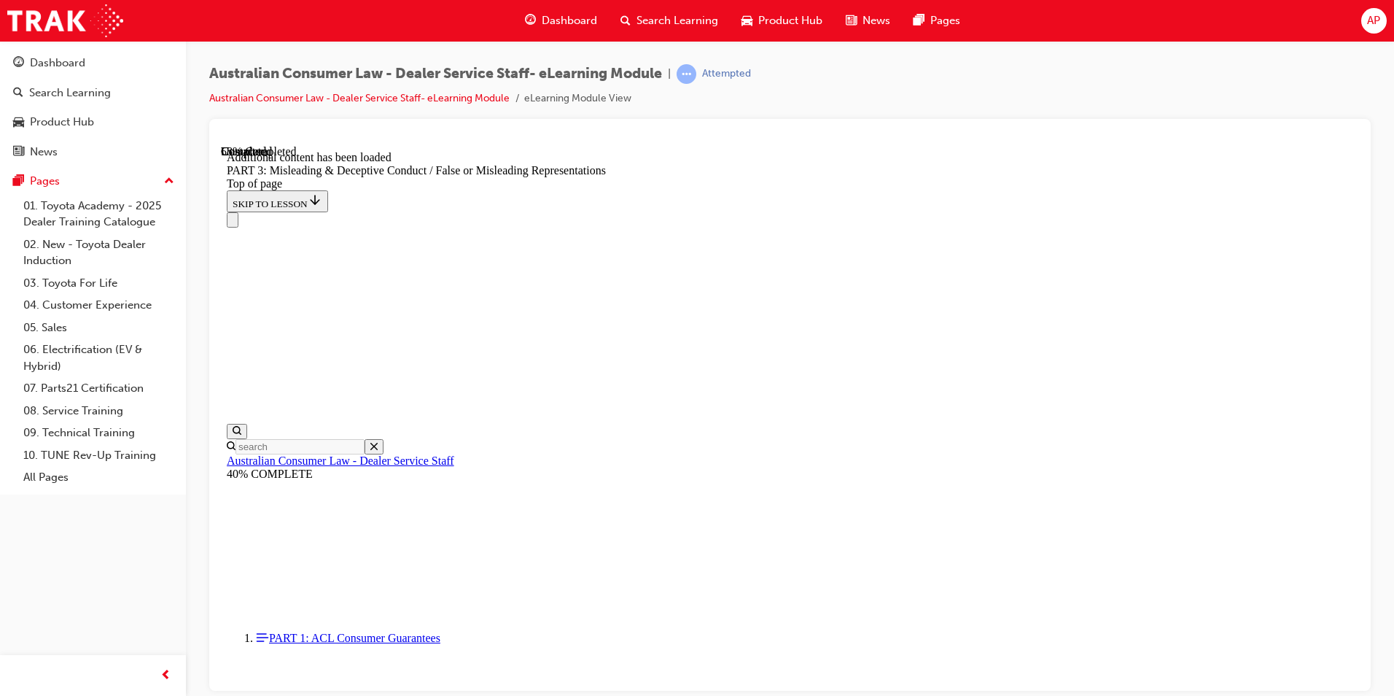
scroll to position [4227, 0]
click button "CONTINUE"
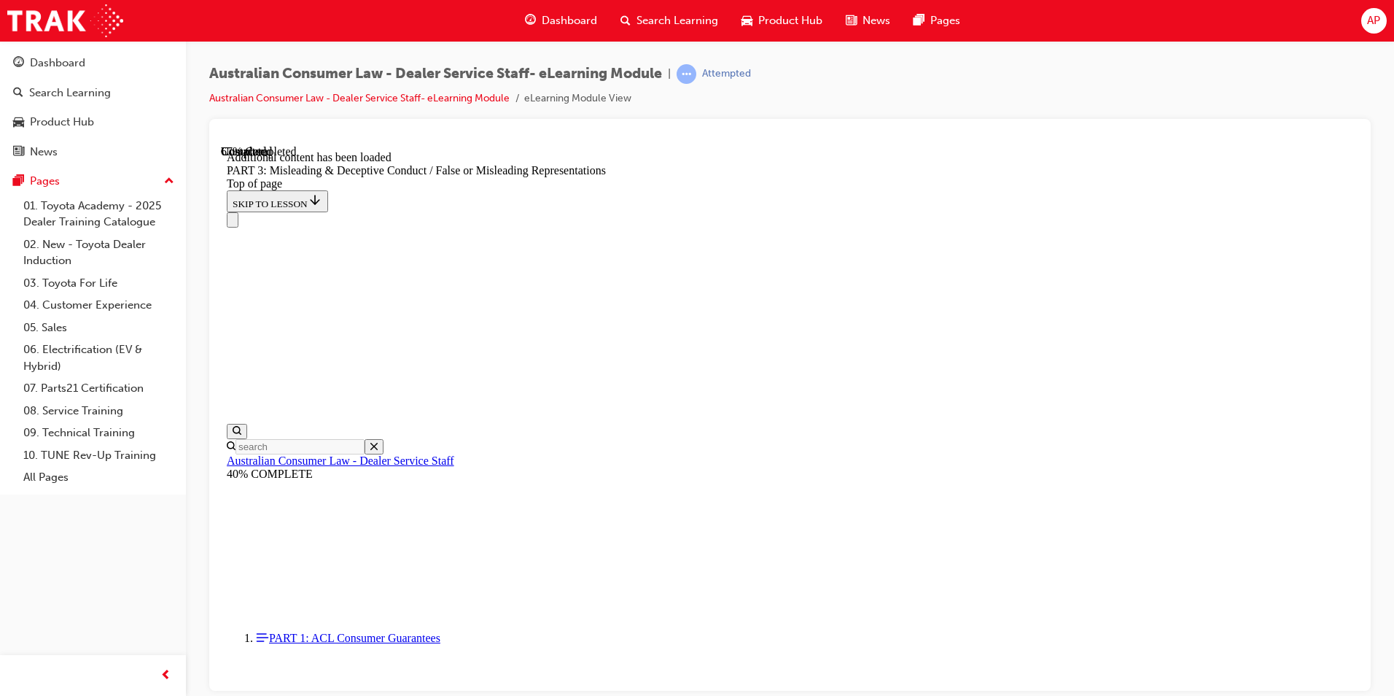
scroll to position [4358, 0]
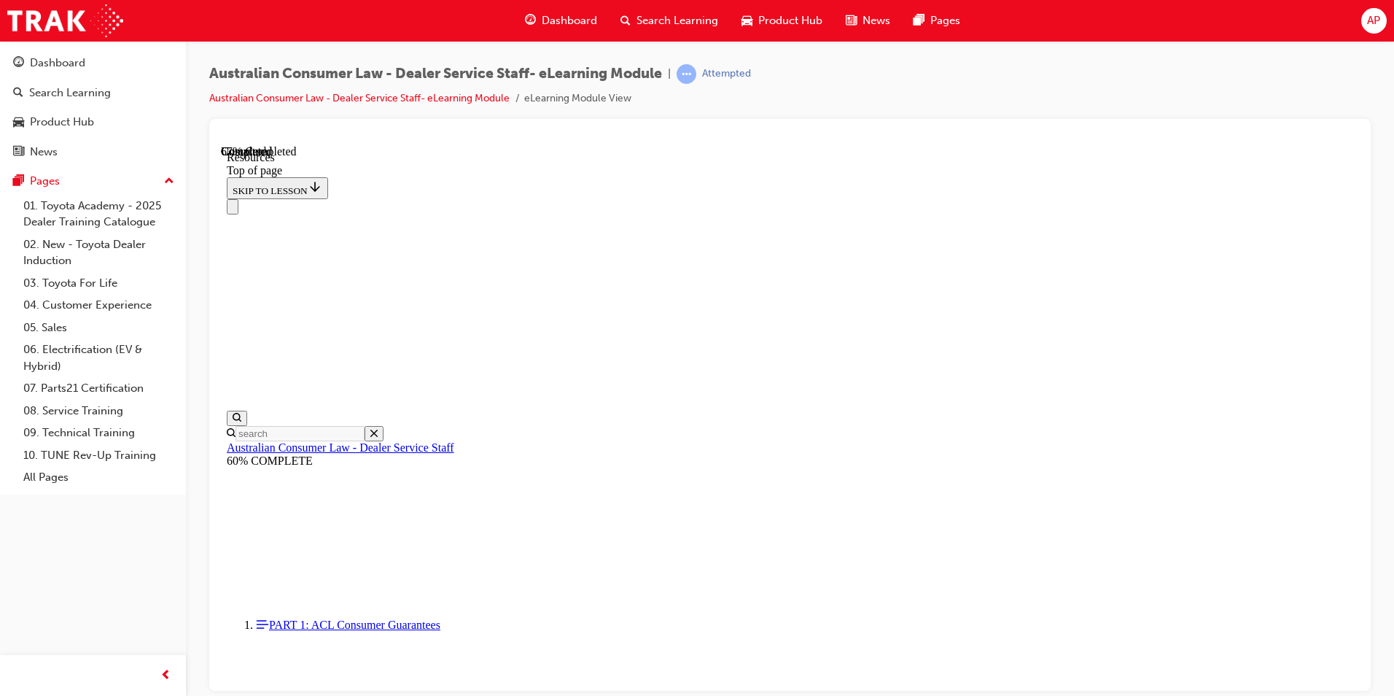
scroll to position [673, 0]
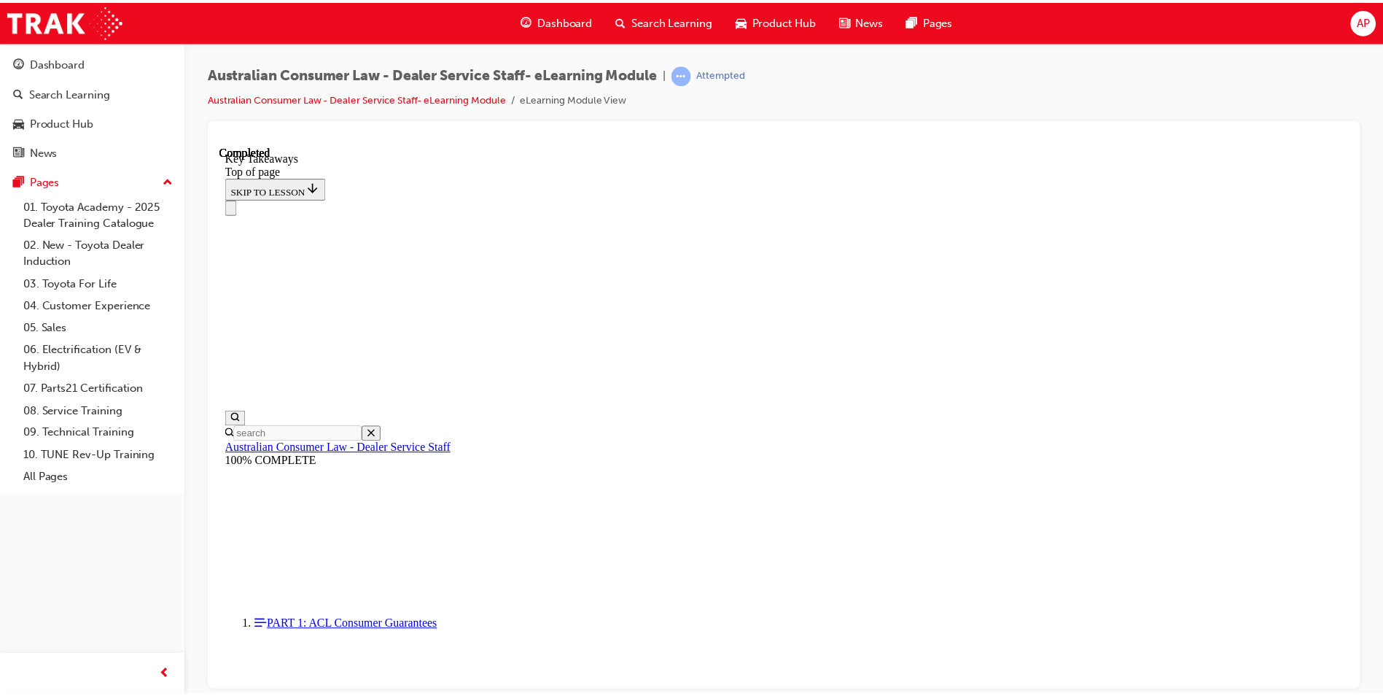
scroll to position [306, 0]
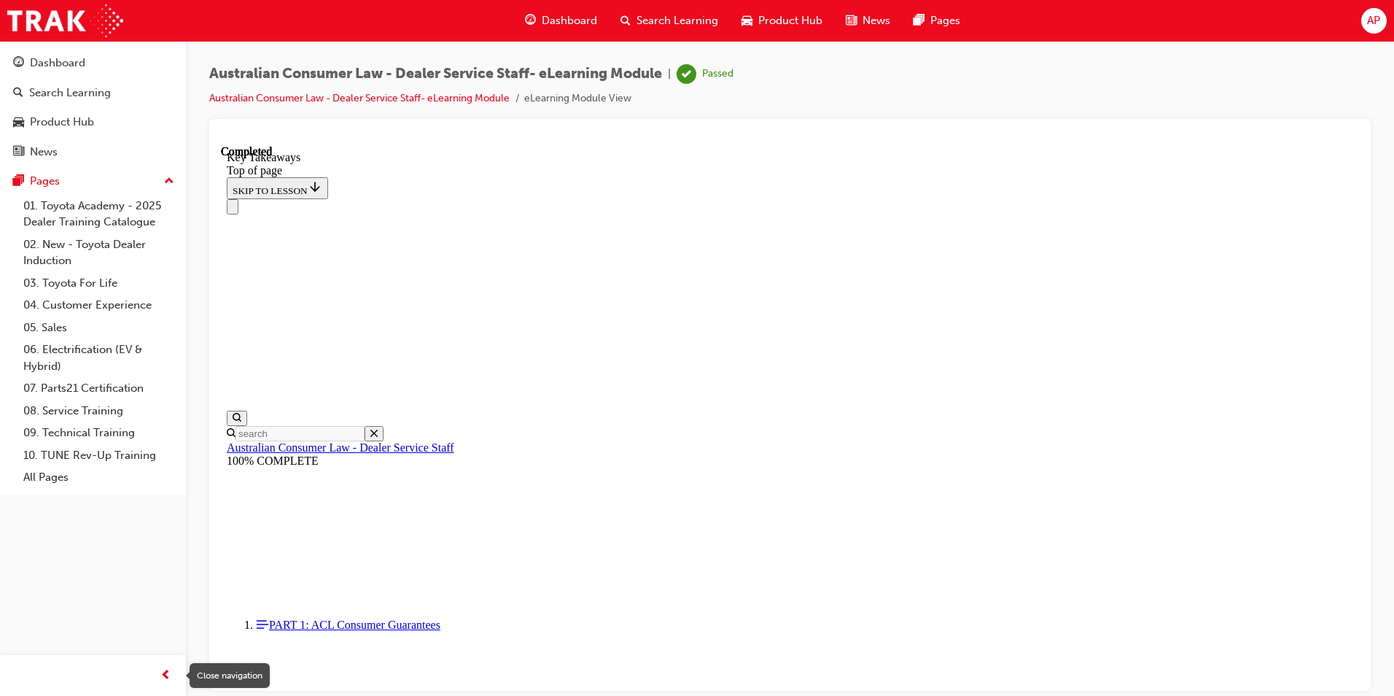
click at [166, 677] on span "prev-icon" at bounding box center [165, 675] width 11 height 18
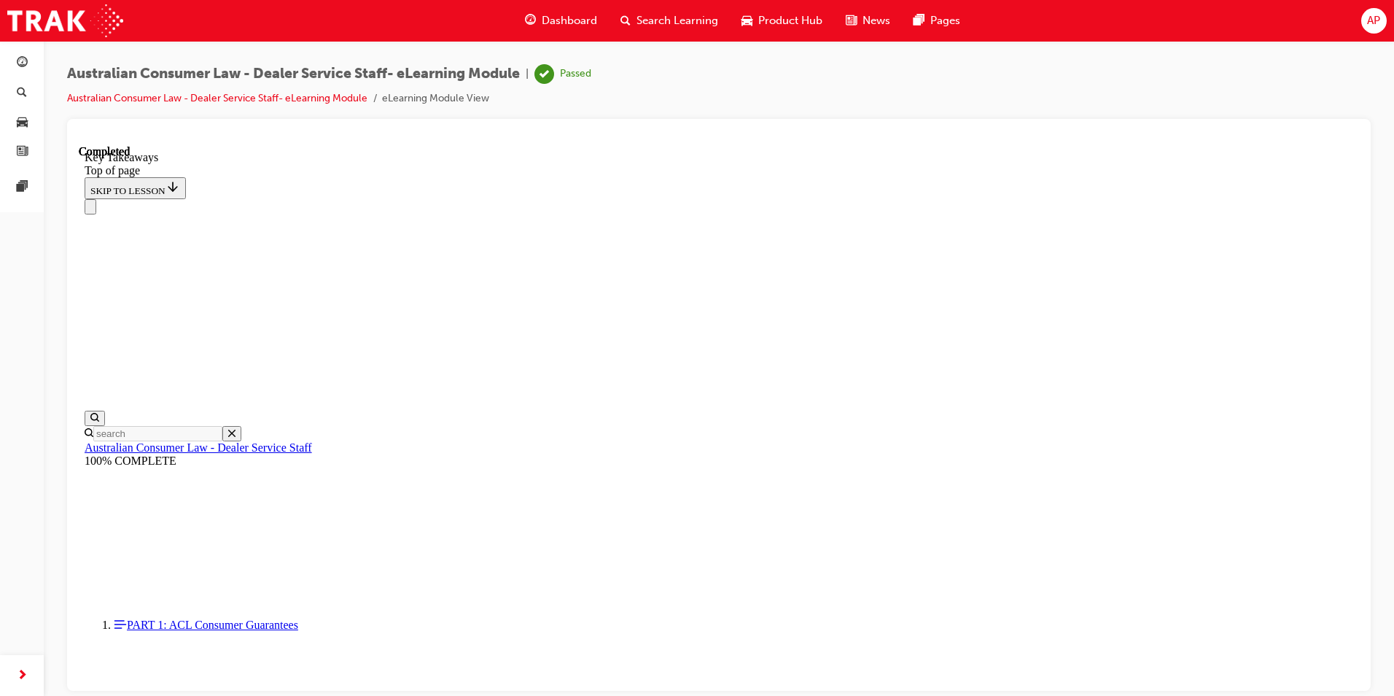
click at [555, 21] on span "Dashboard" at bounding box center [569, 20] width 55 height 17
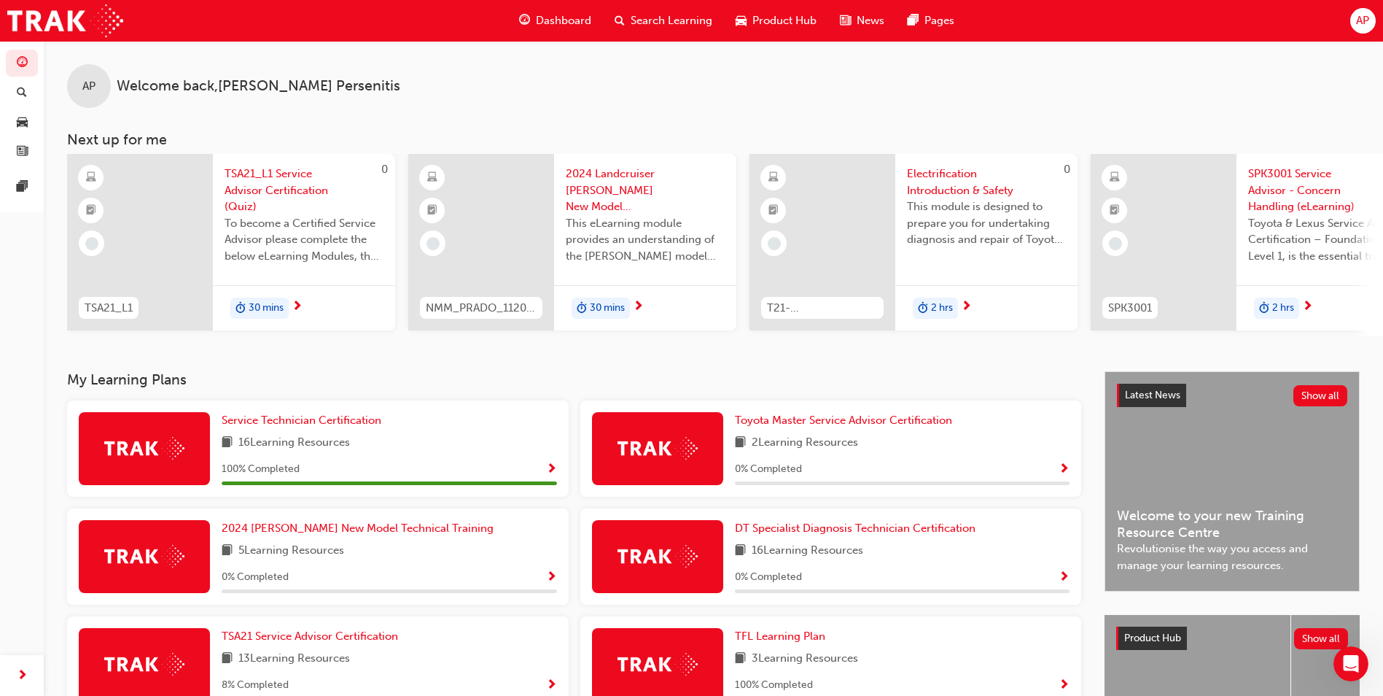
click at [287, 184] on span "TSA21_L1 Service Advisor Certification (Quiz)" at bounding box center [304, 191] width 159 height 50
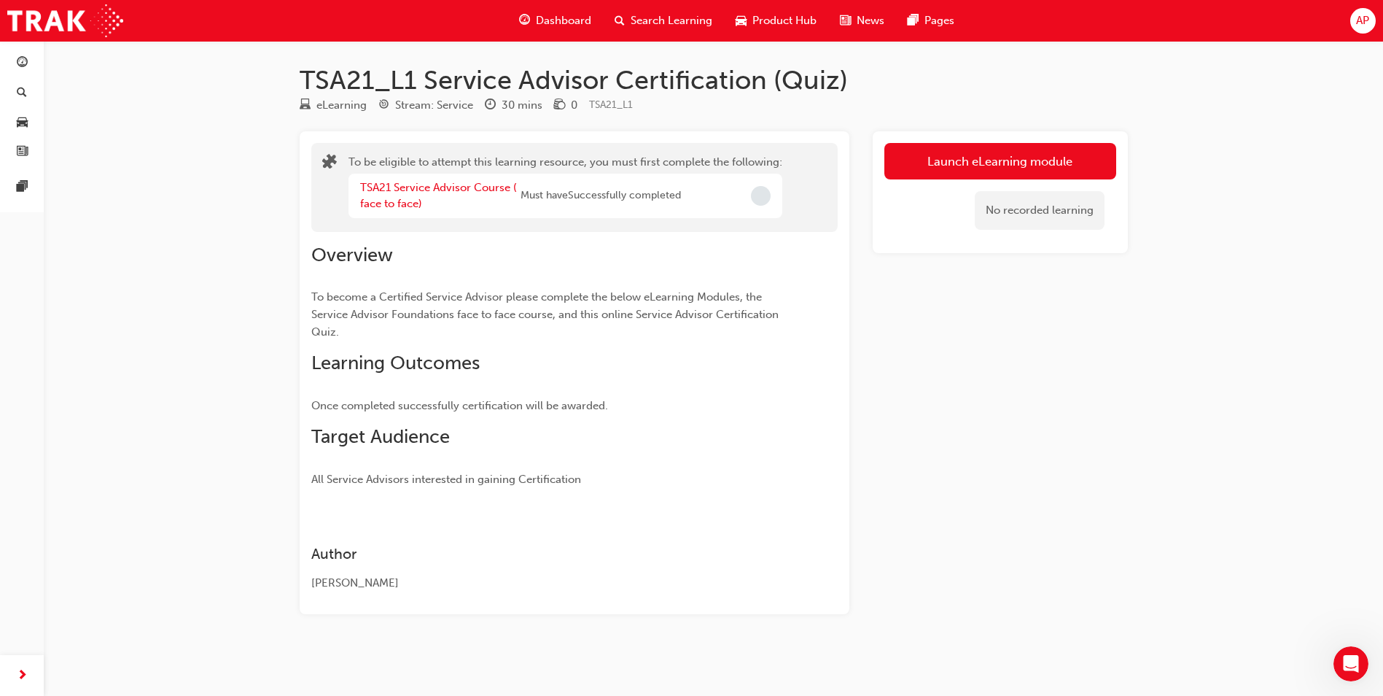
click at [551, 20] on span "Dashboard" at bounding box center [563, 20] width 55 height 17
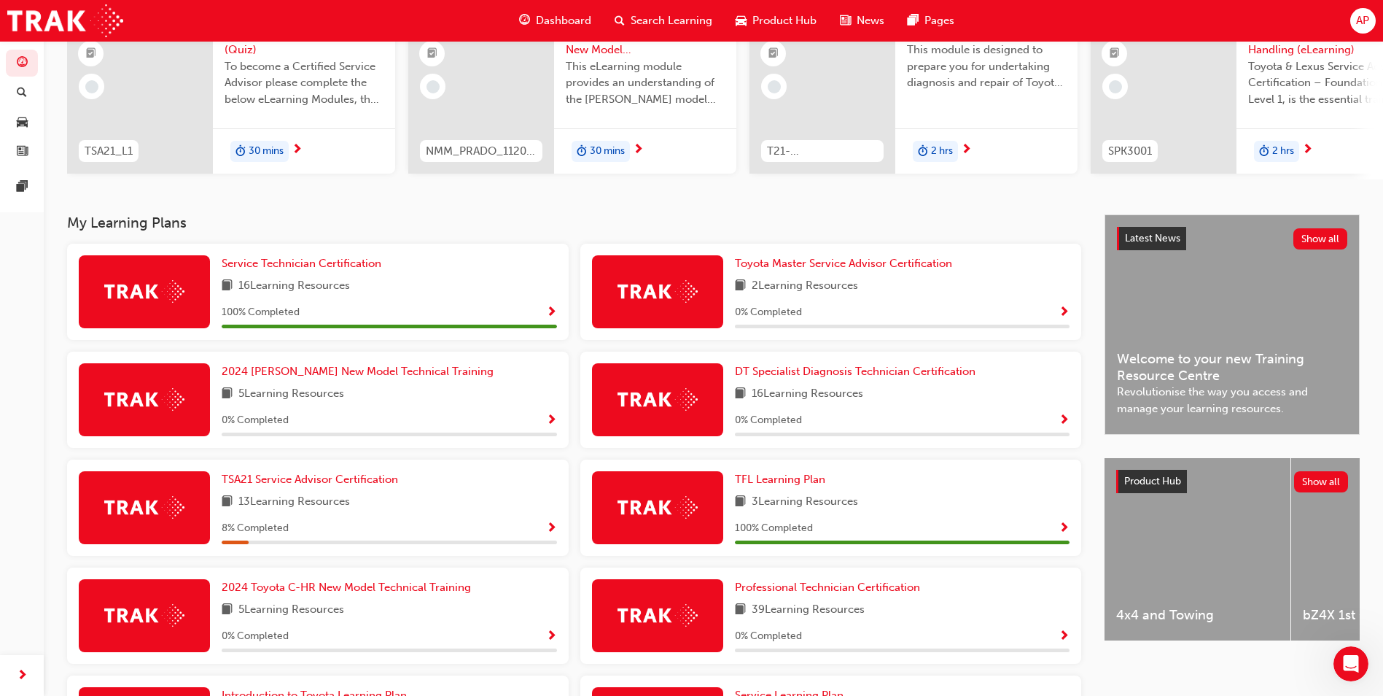
scroll to position [219, 0]
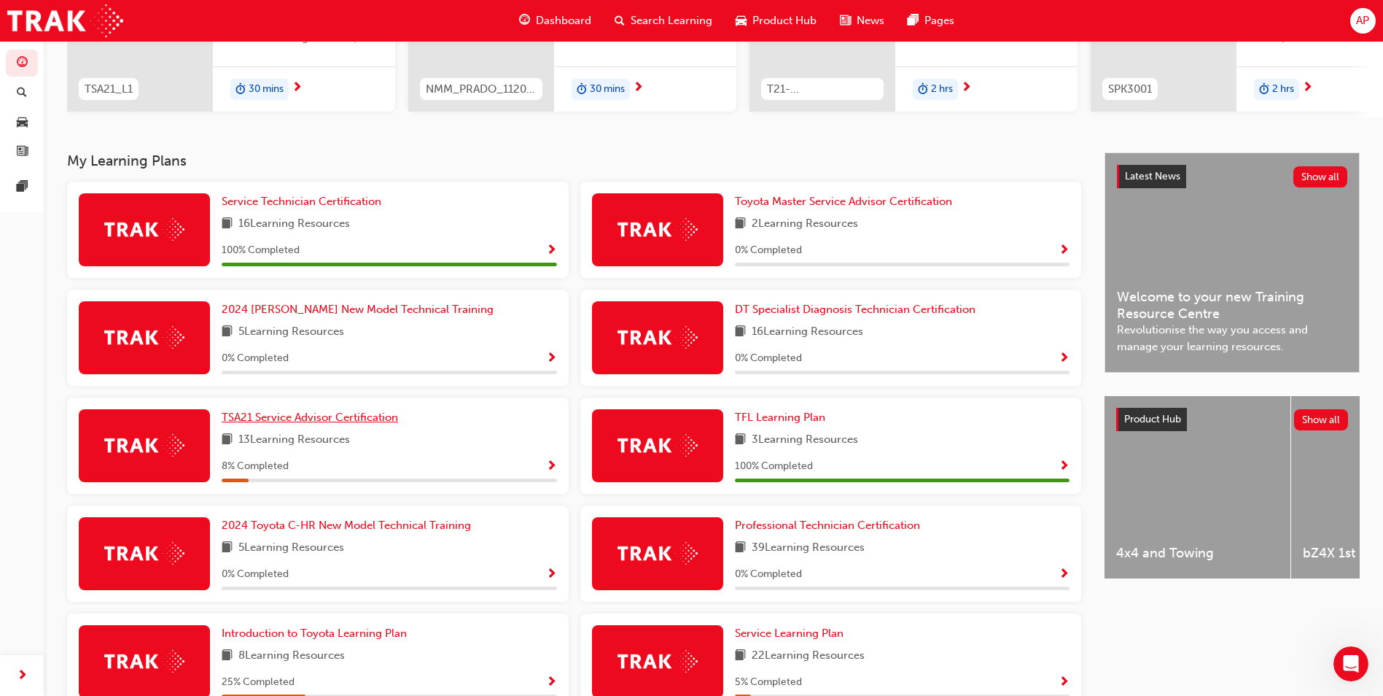
click at [354, 417] on span "TSA21 Service Advisor Certification" at bounding box center [310, 417] width 176 height 13
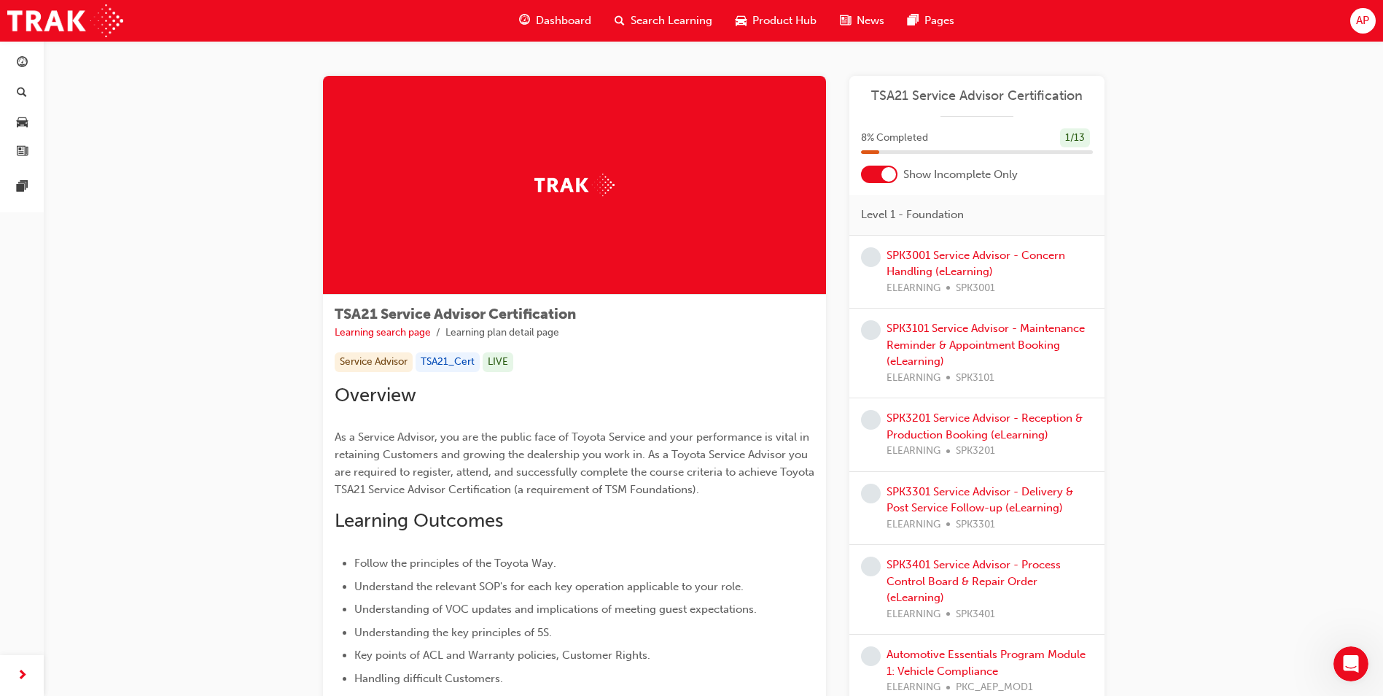
click at [887, 174] on div at bounding box center [889, 174] width 15 height 15
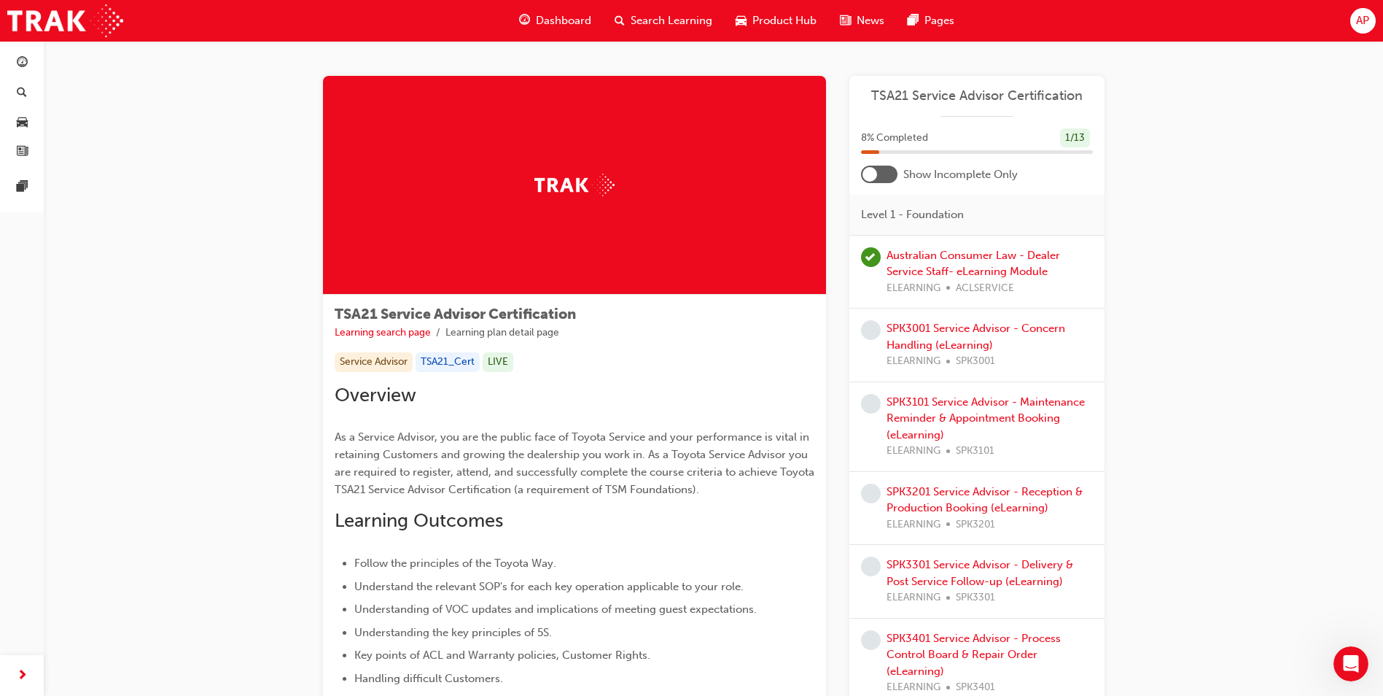
click at [866, 176] on div at bounding box center [870, 174] width 15 height 15
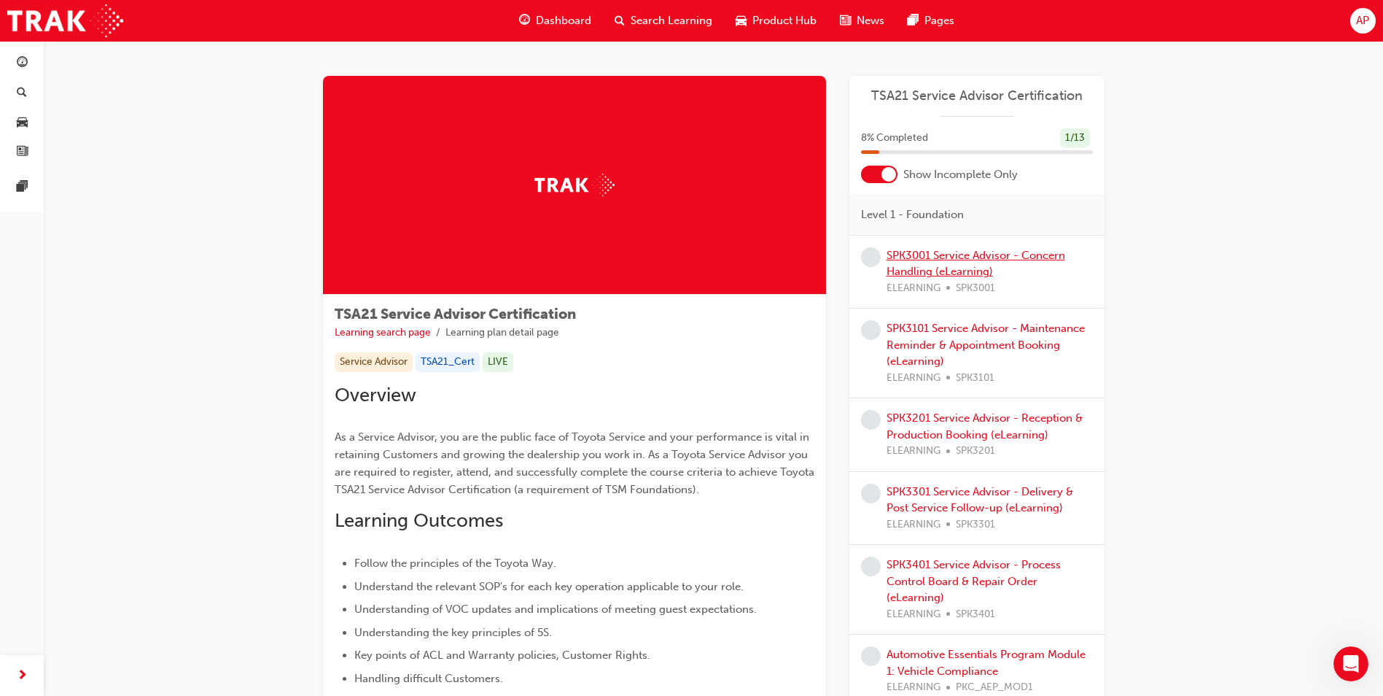
click at [942, 249] on link "SPK3001 Service Advisor - Concern Handling (eLearning)" at bounding box center [976, 264] width 179 height 30
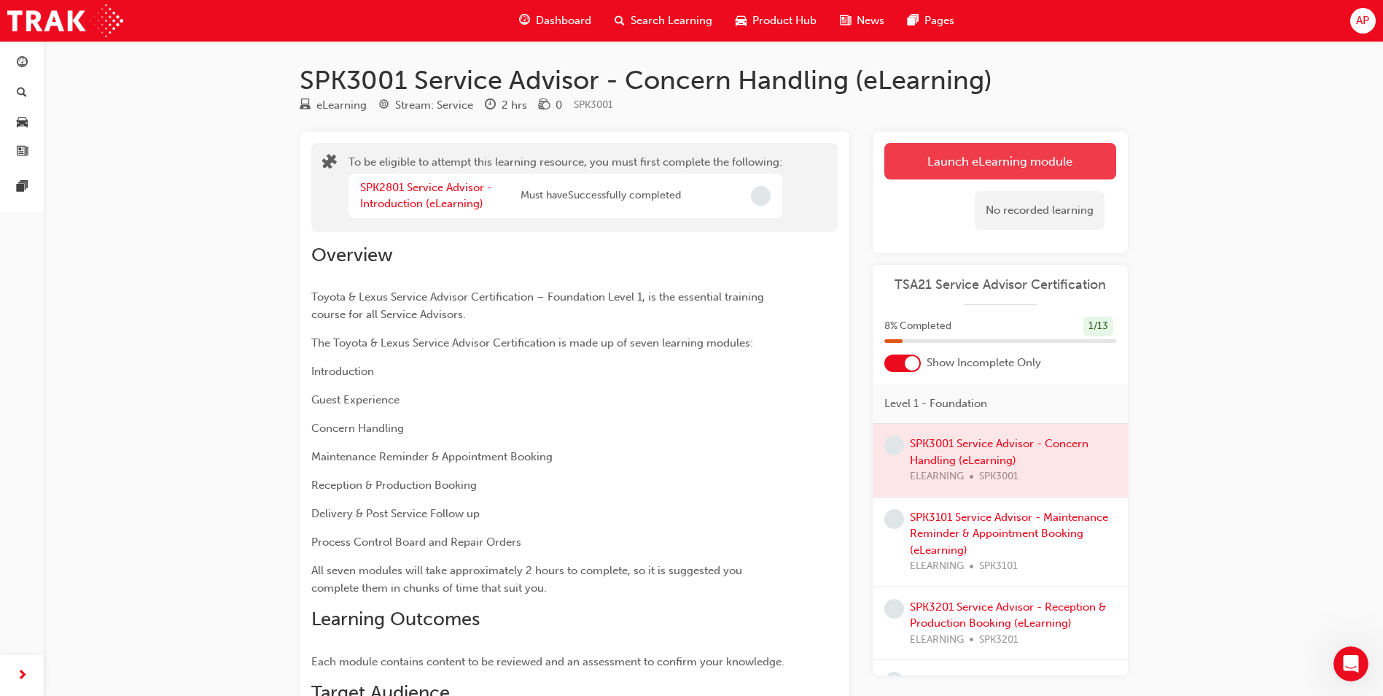
click at [968, 152] on button "Launch eLearning module" at bounding box center [1000, 161] width 232 height 36
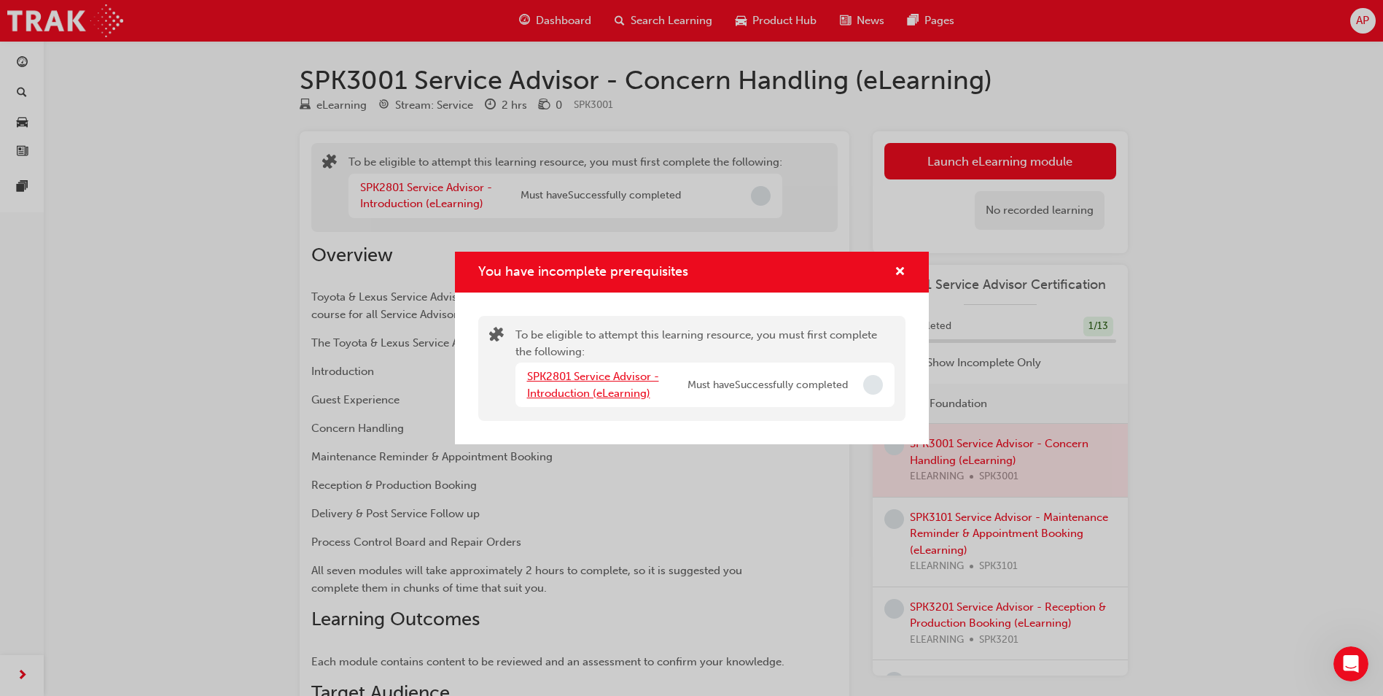
click at [626, 376] on link "SPK2801 Service Advisor - Introduction (eLearning)" at bounding box center [593, 385] width 132 height 30
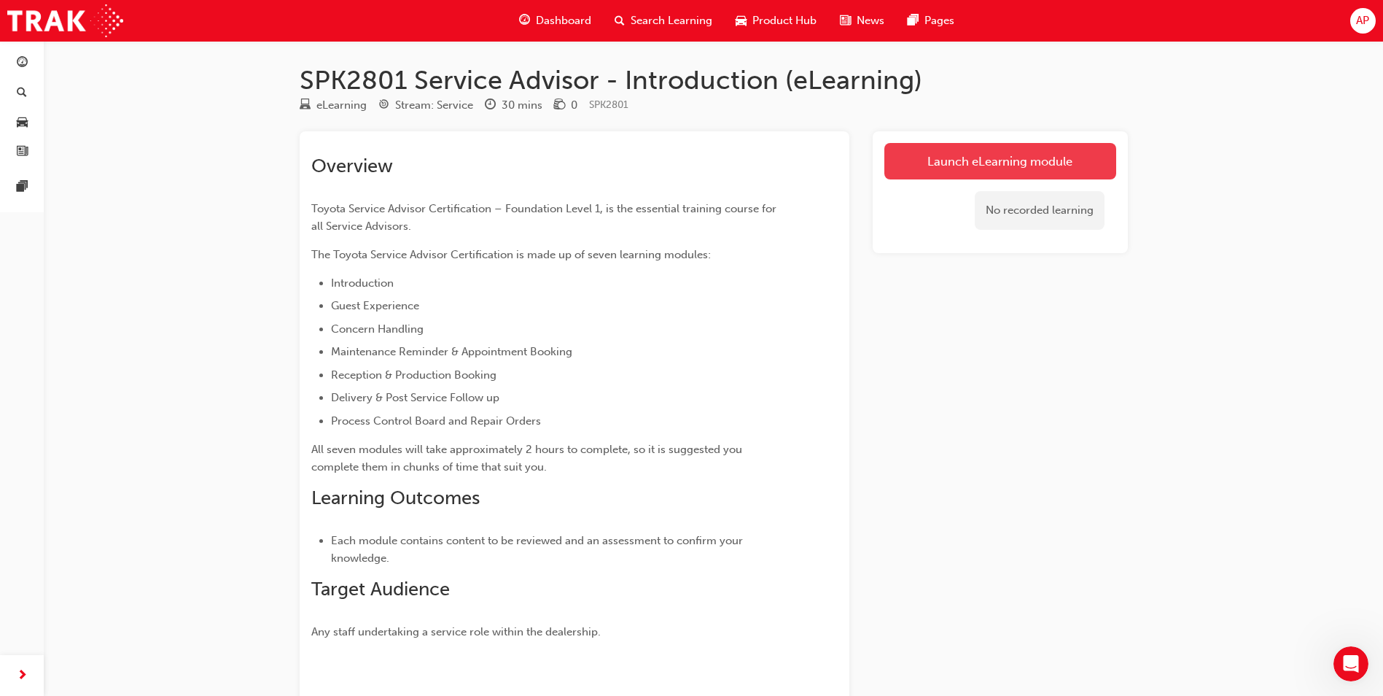
click at [1030, 166] on link "Launch eLearning module" at bounding box center [1000, 161] width 232 height 36
